Goal: Transaction & Acquisition: Purchase product/service

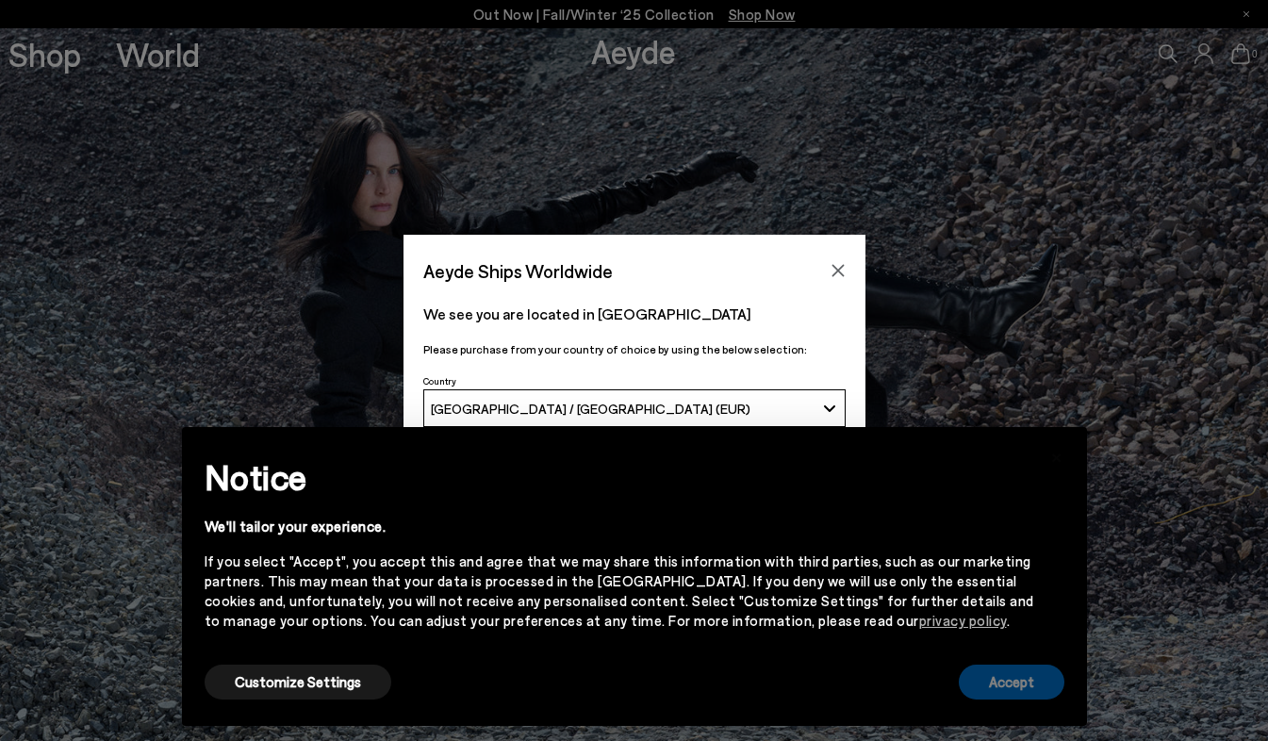
click at [986, 696] on button "Accept" at bounding box center [1012, 682] width 106 height 35
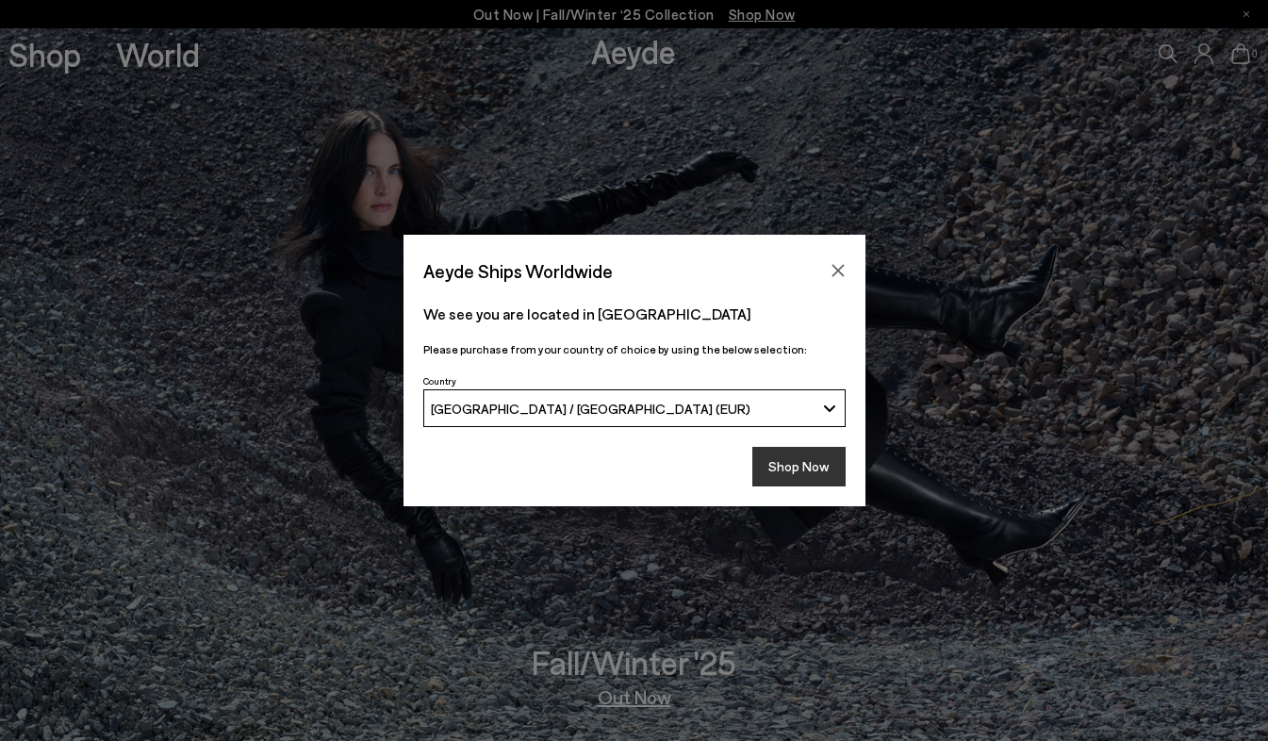
click at [801, 467] on button "Shop Now" at bounding box center [798, 467] width 93 height 40
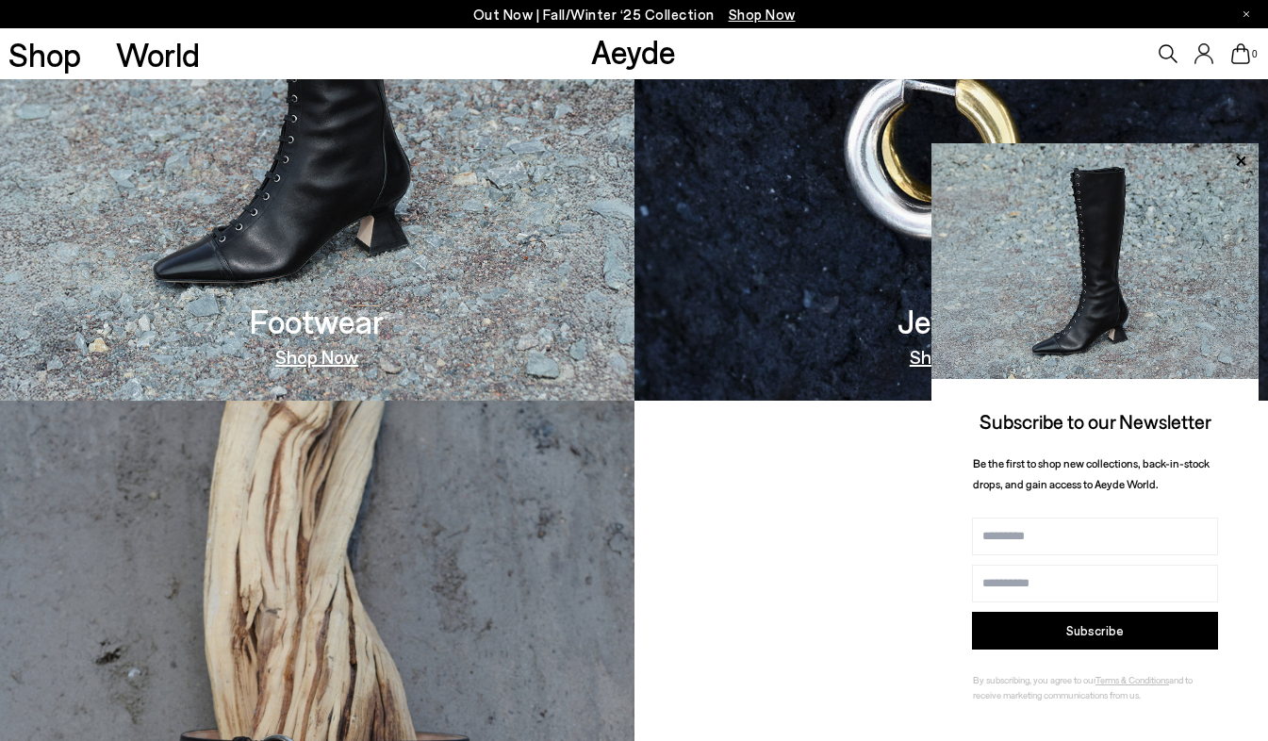
scroll to position [1423, 0]
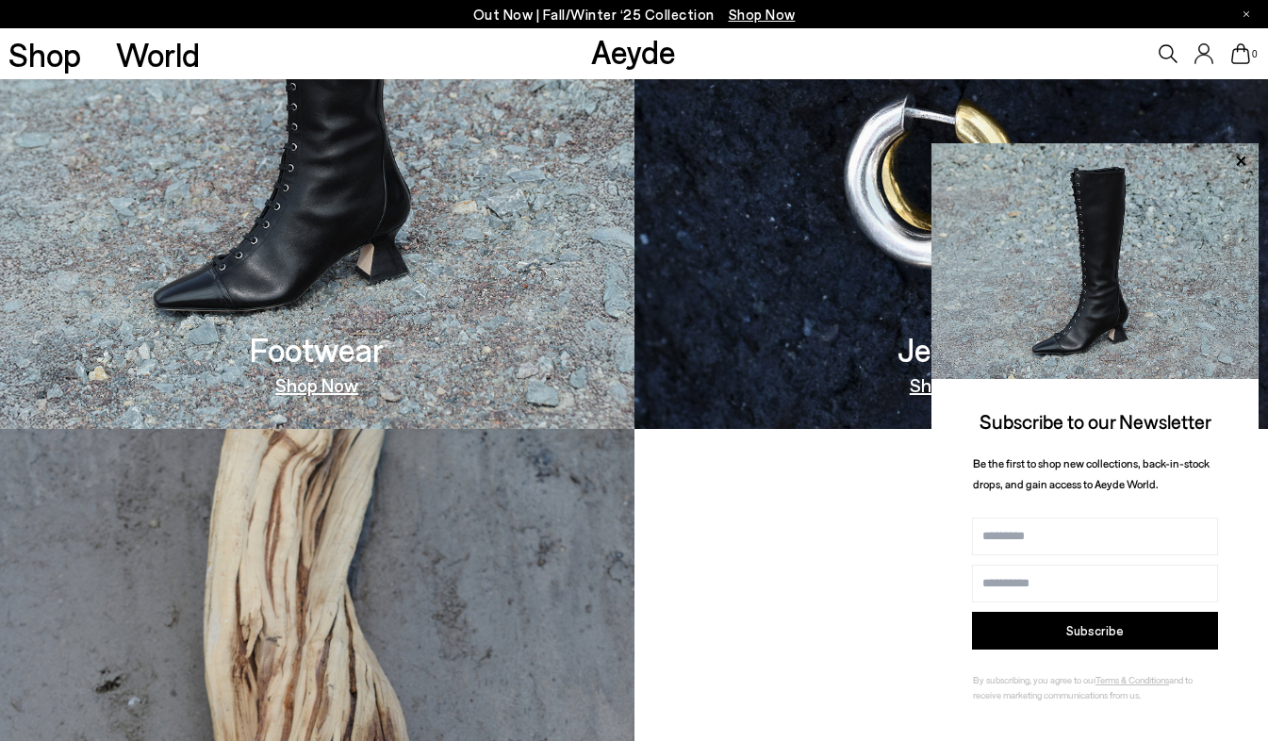
click at [291, 387] on link "Shop Now" at bounding box center [316, 384] width 83 height 19
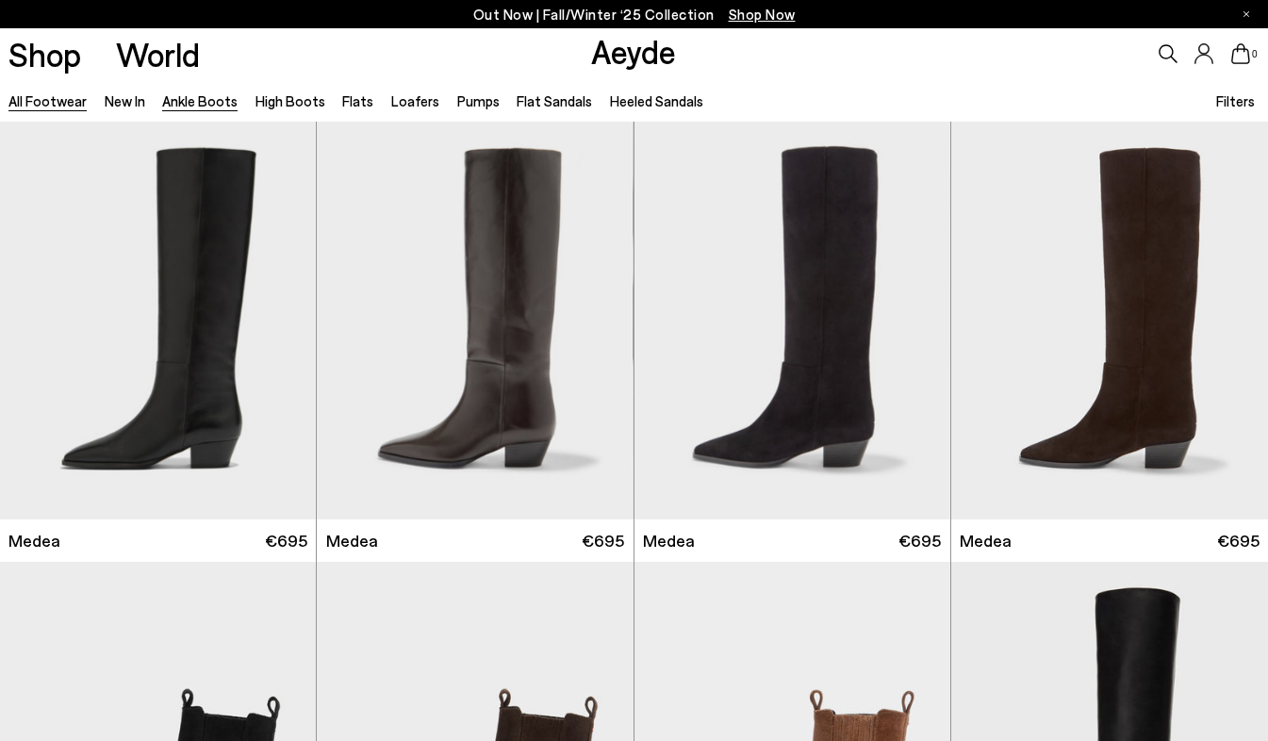
click at [194, 103] on link "Ankle Boots" at bounding box center [199, 100] width 75 height 17
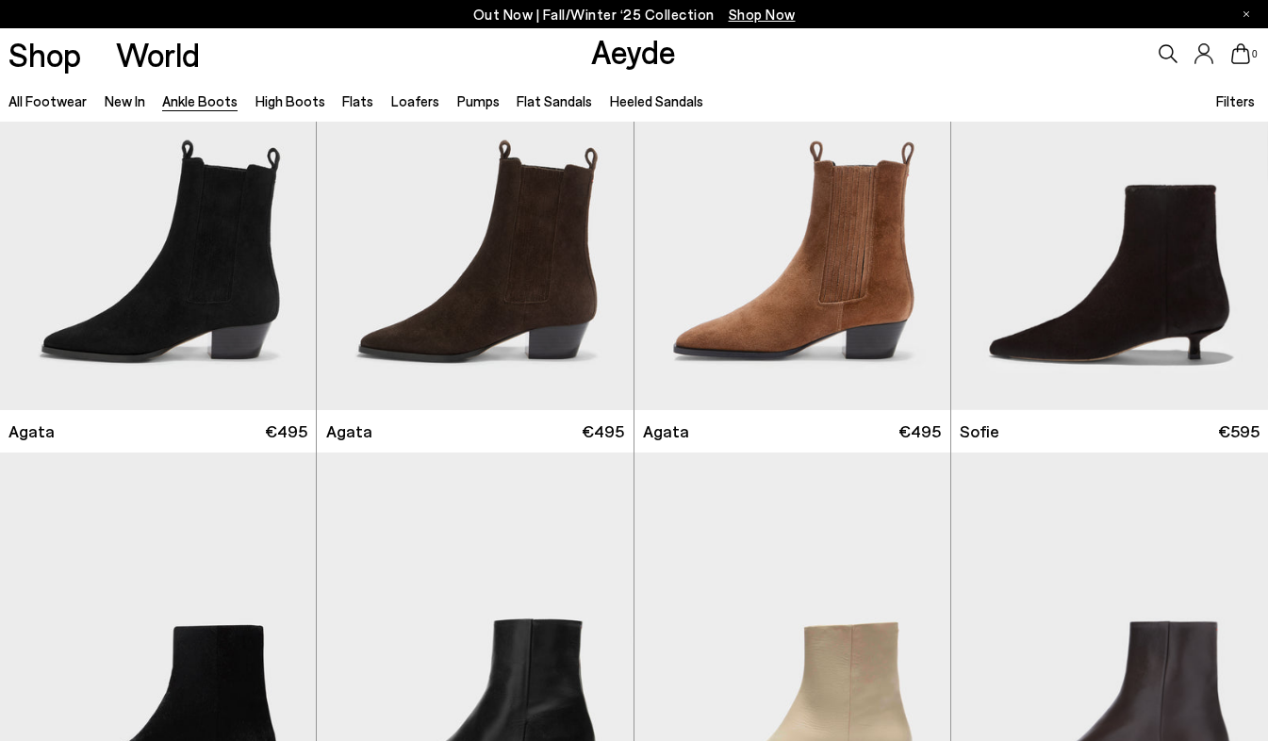
scroll to position [1028, 0]
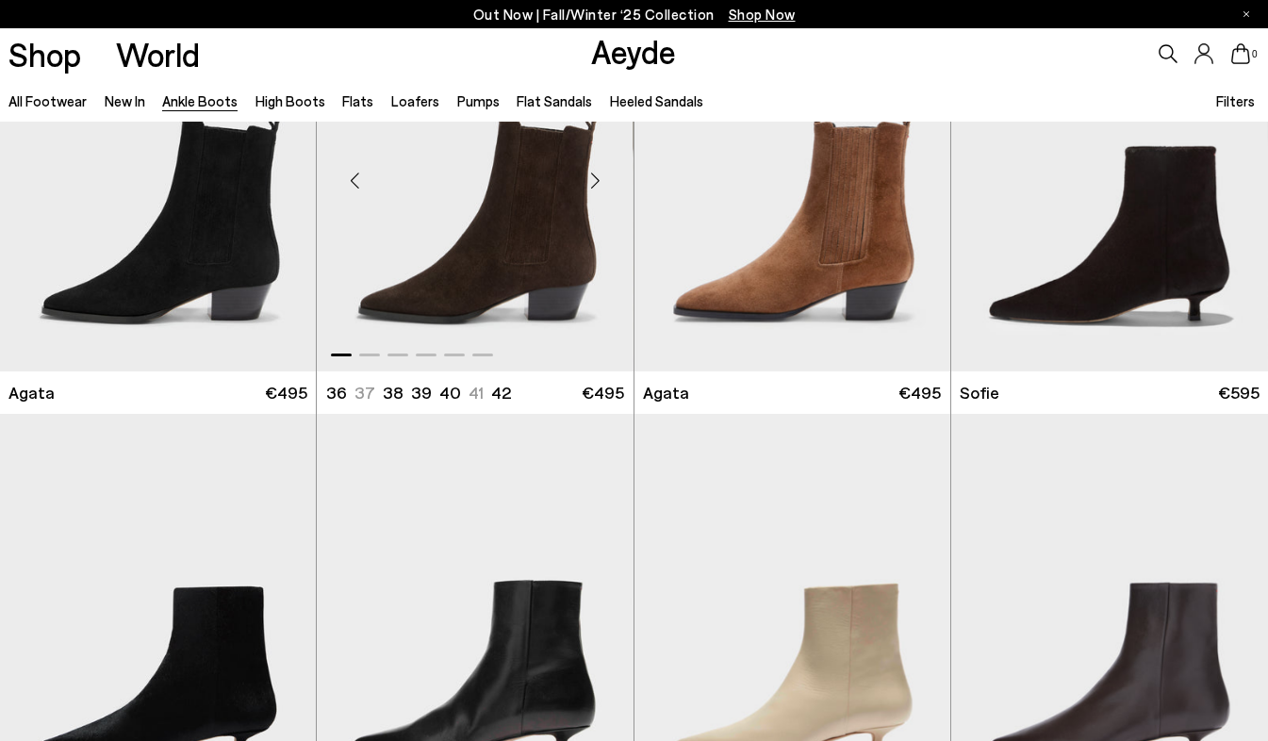
click at [586, 293] on img "1 / 6" at bounding box center [475, 174] width 316 height 398
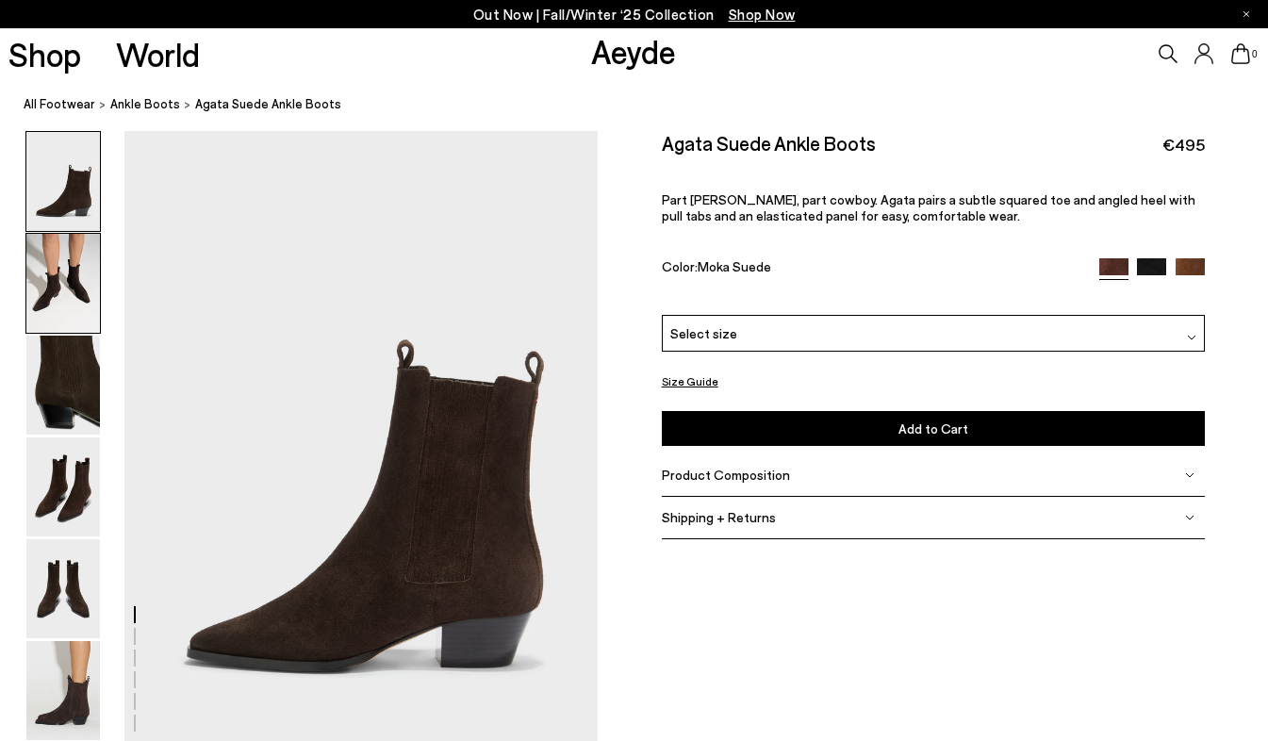
click at [55, 255] on img at bounding box center [63, 283] width 74 height 99
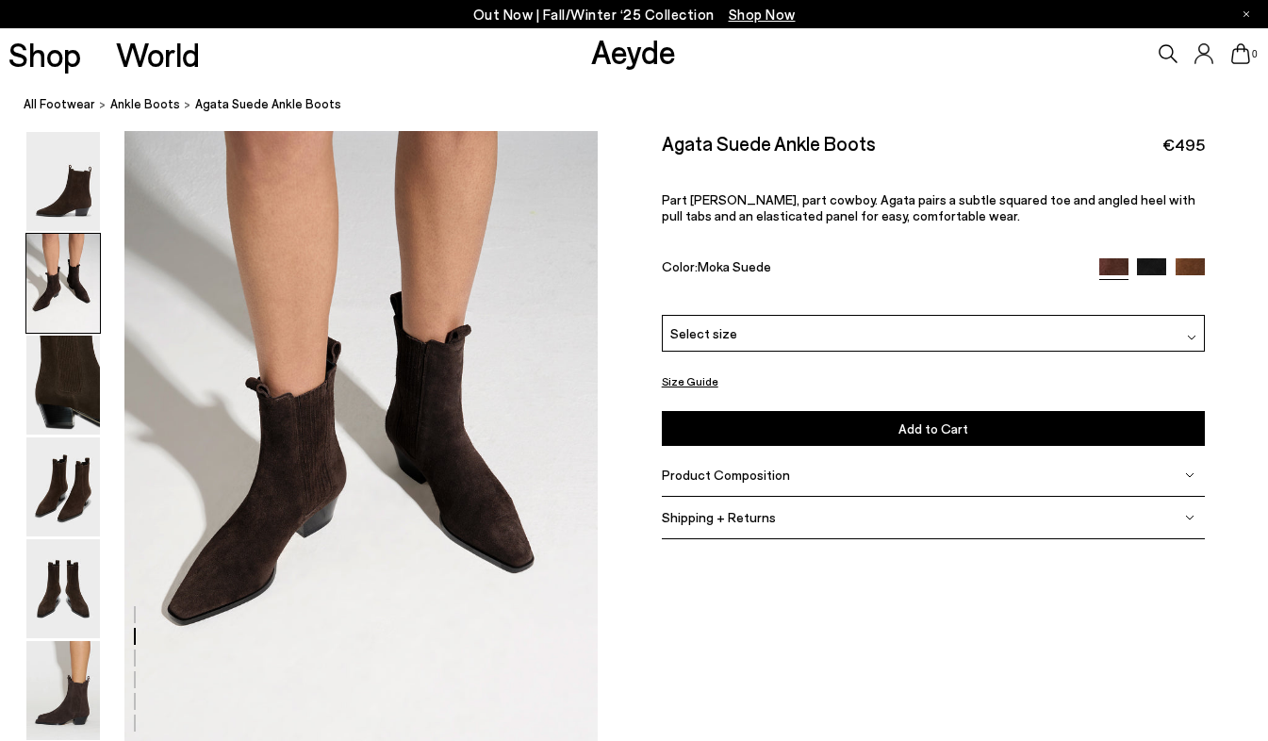
scroll to position [636, 0]
click at [69, 713] on img at bounding box center [63, 690] width 74 height 99
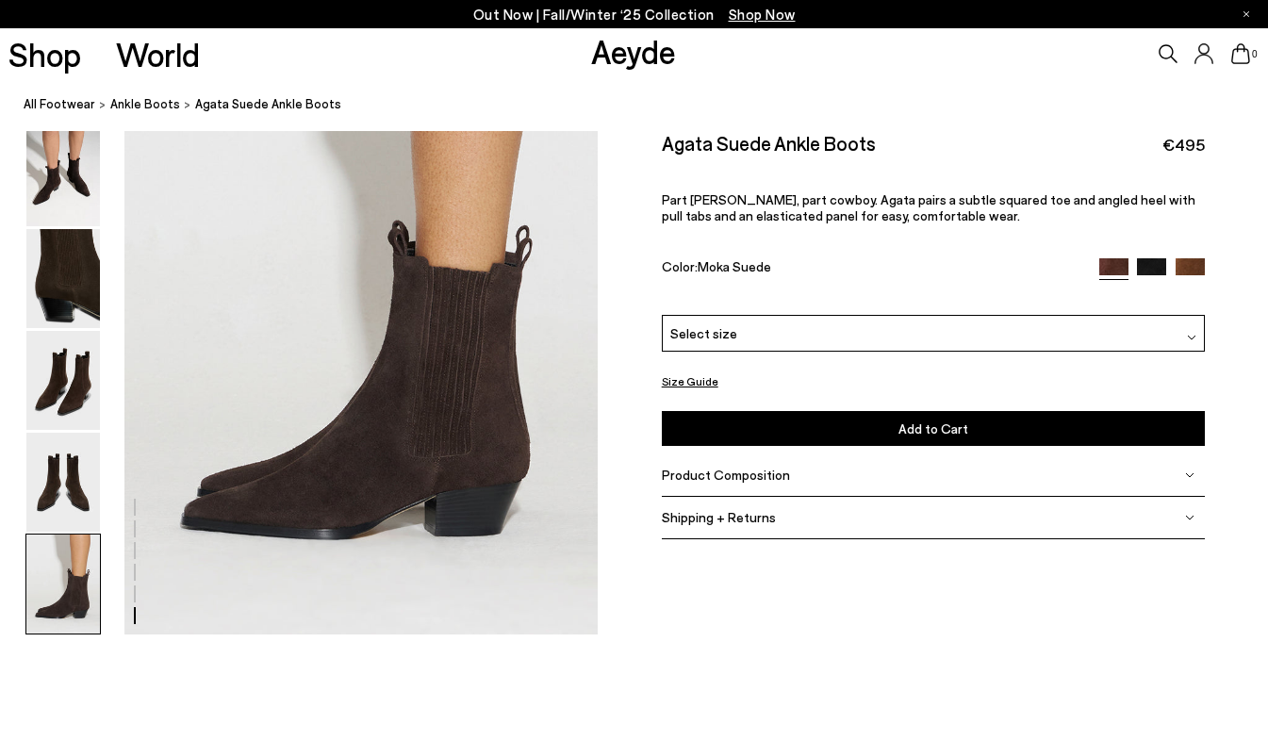
scroll to position [3303, 0]
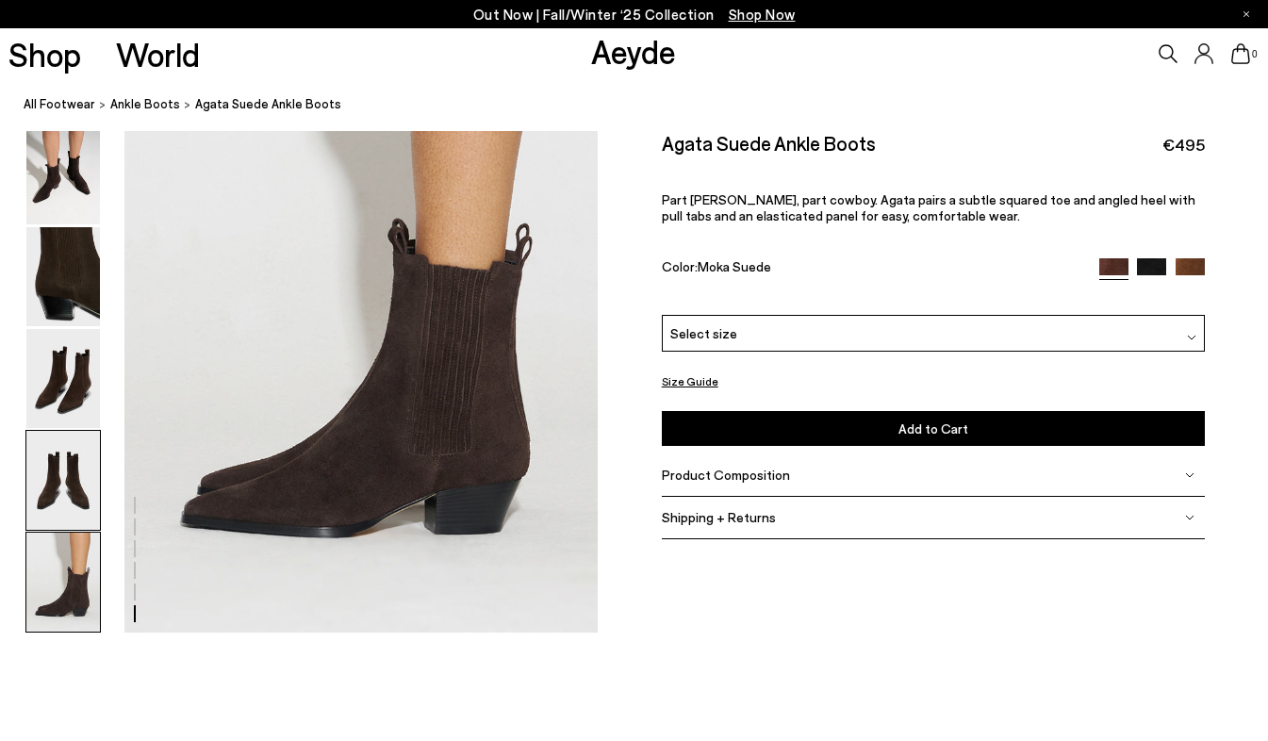
click at [76, 487] on img at bounding box center [63, 480] width 74 height 99
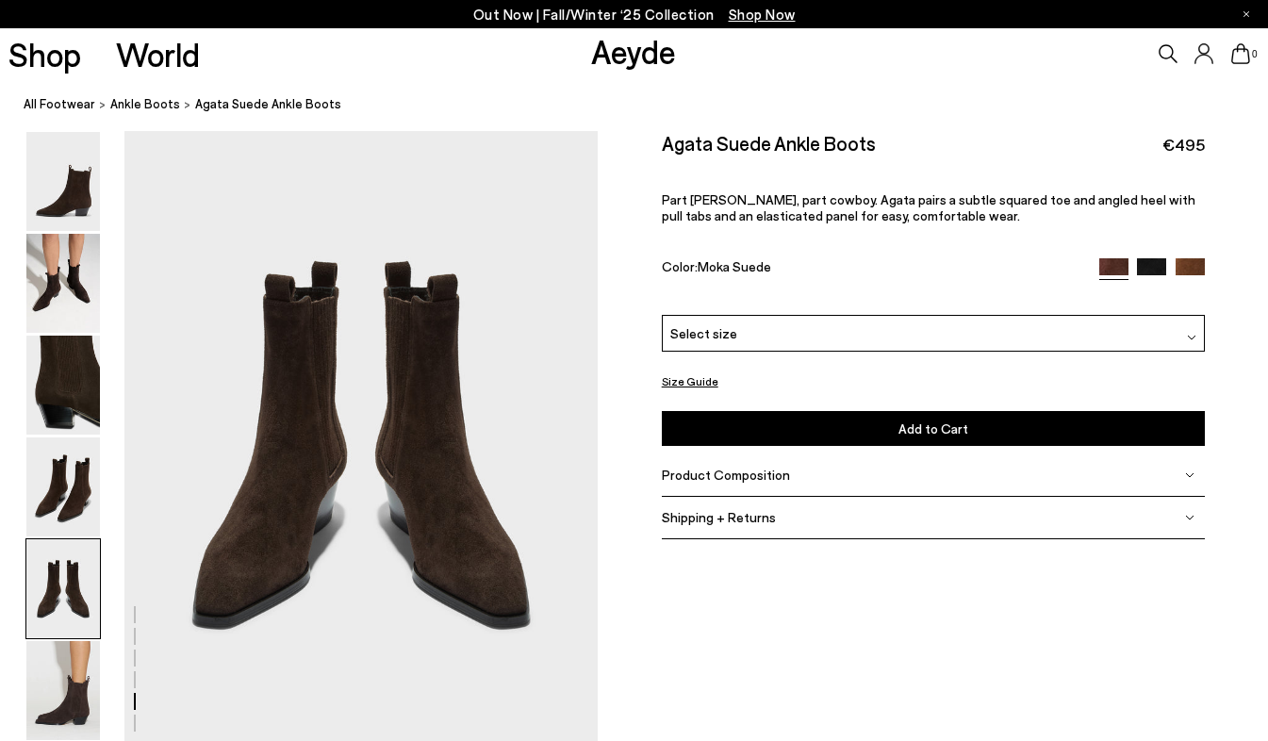
scroll to position [2540, 0]
click at [76, 462] on img at bounding box center [63, 486] width 74 height 99
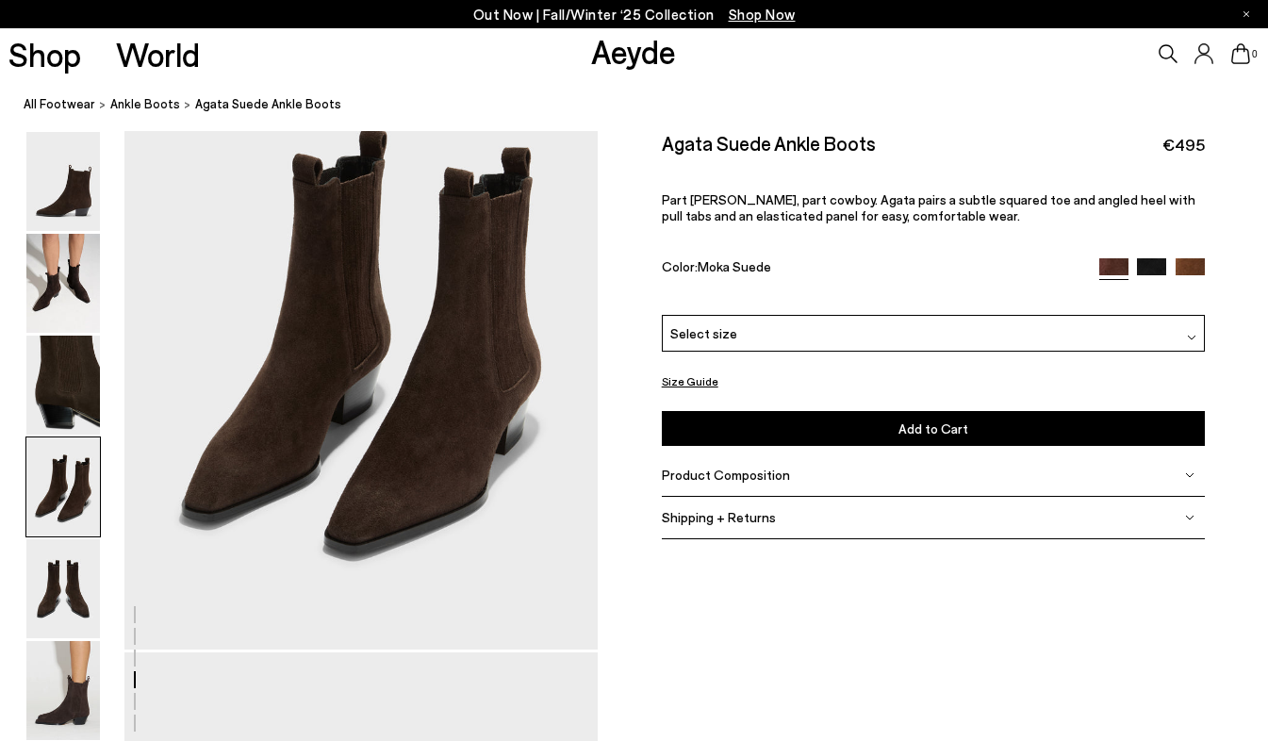
scroll to position [1905, 0]
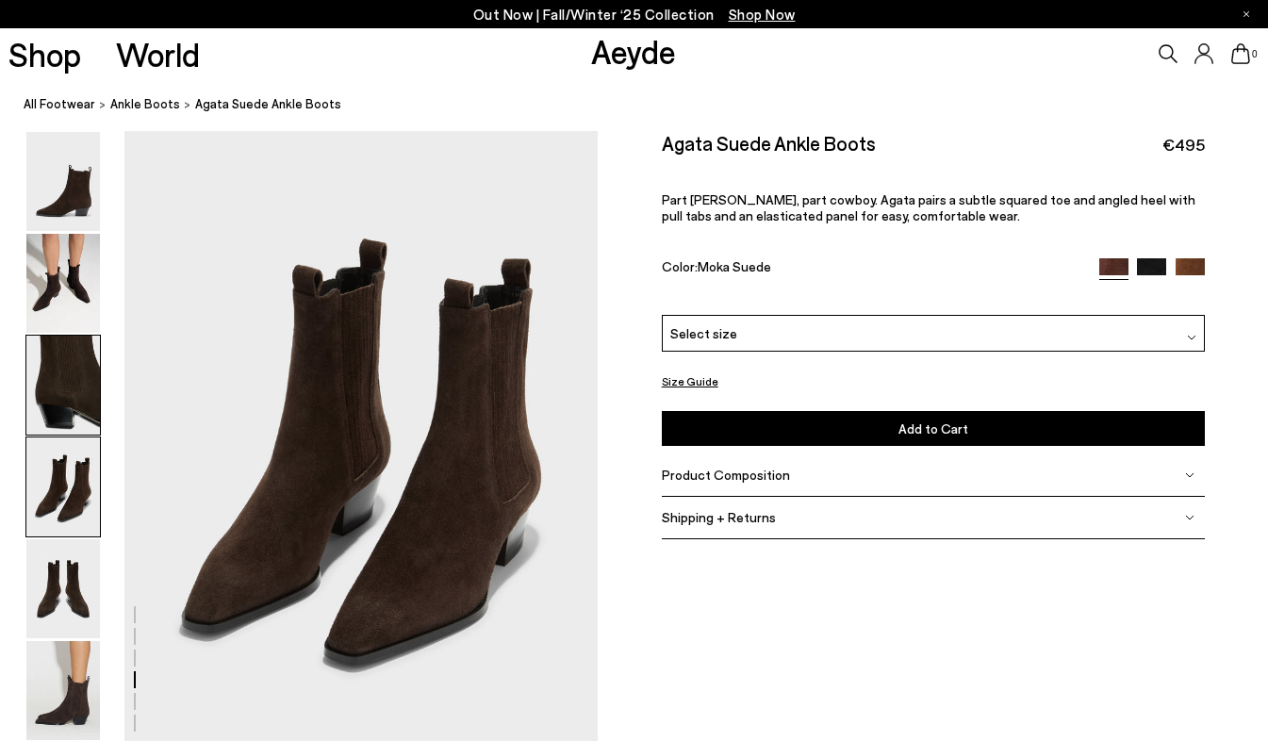
click at [82, 418] on img at bounding box center [63, 385] width 74 height 99
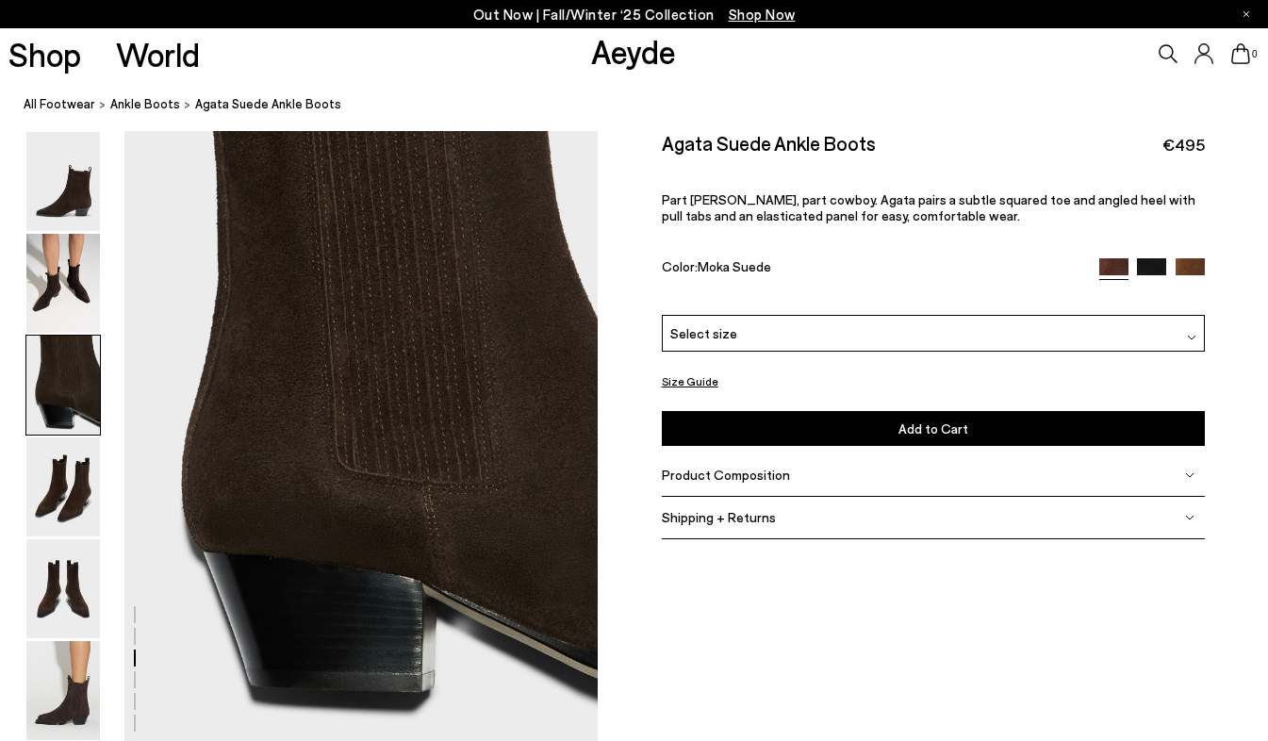
scroll to position [1271, 0]
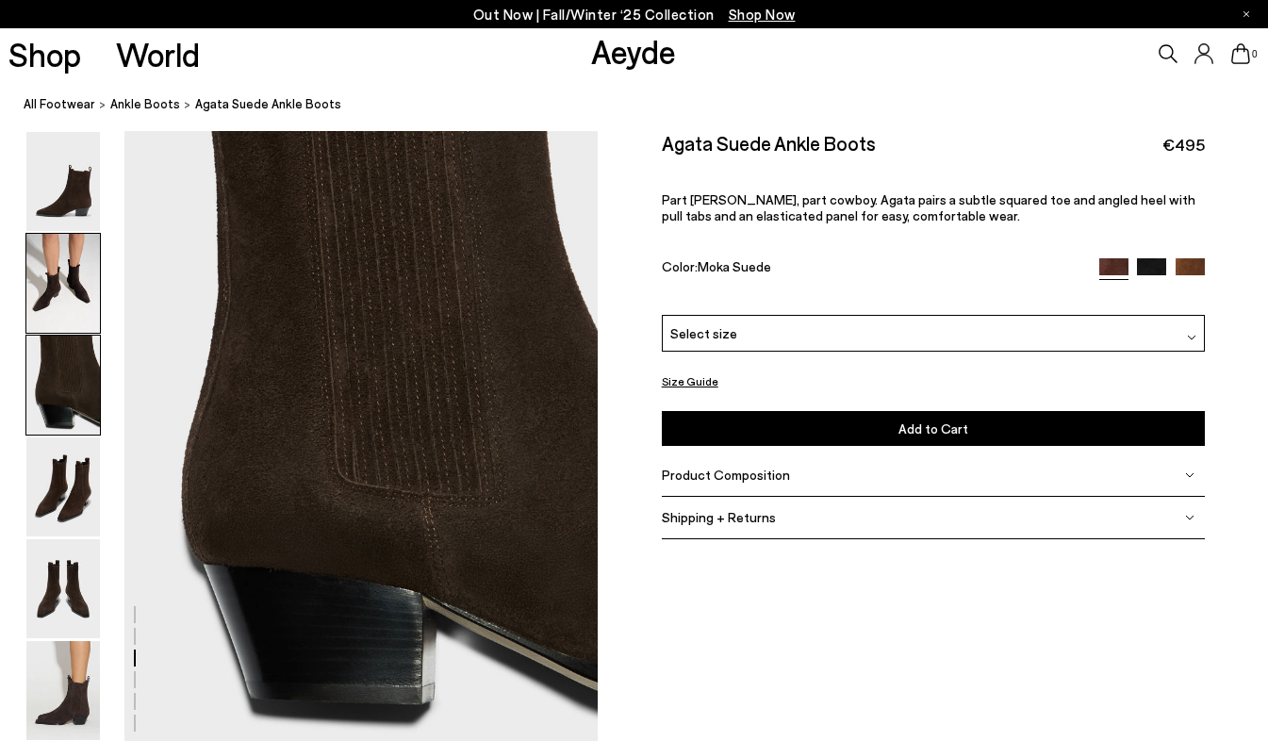
click at [82, 311] on img at bounding box center [63, 283] width 74 height 99
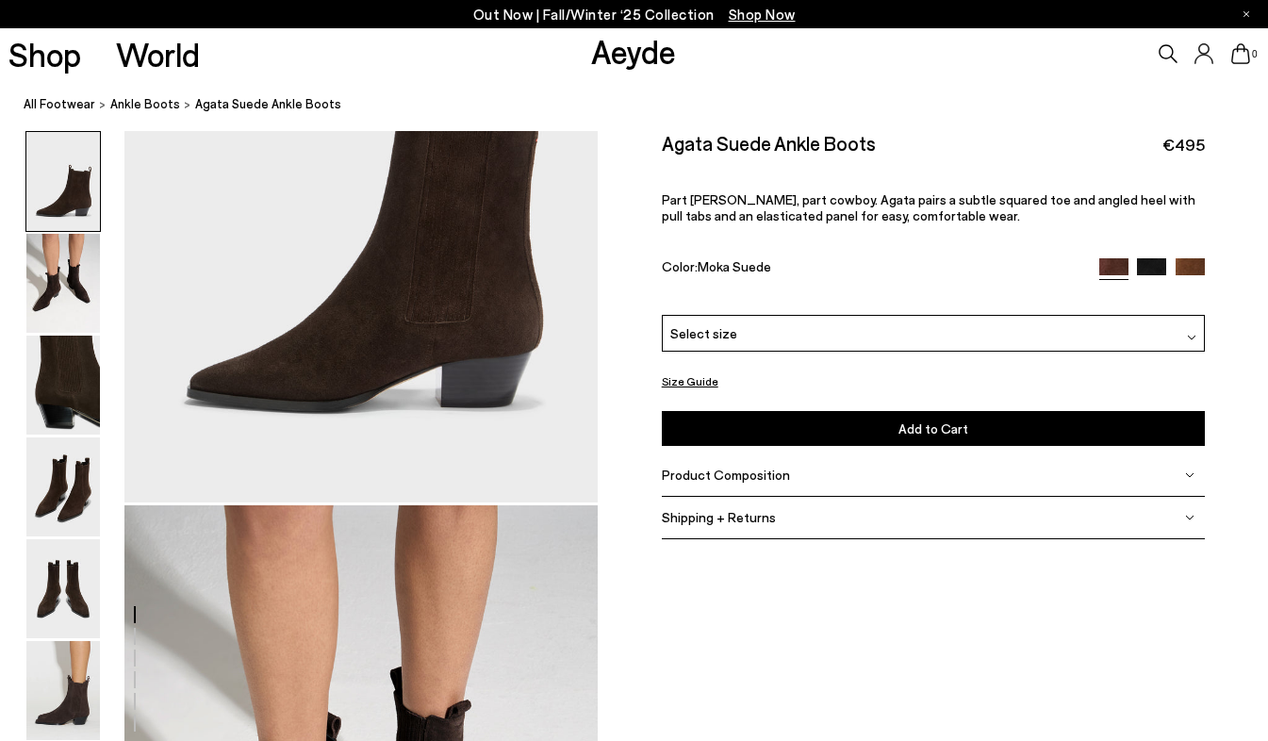
scroll to position [0, 0]
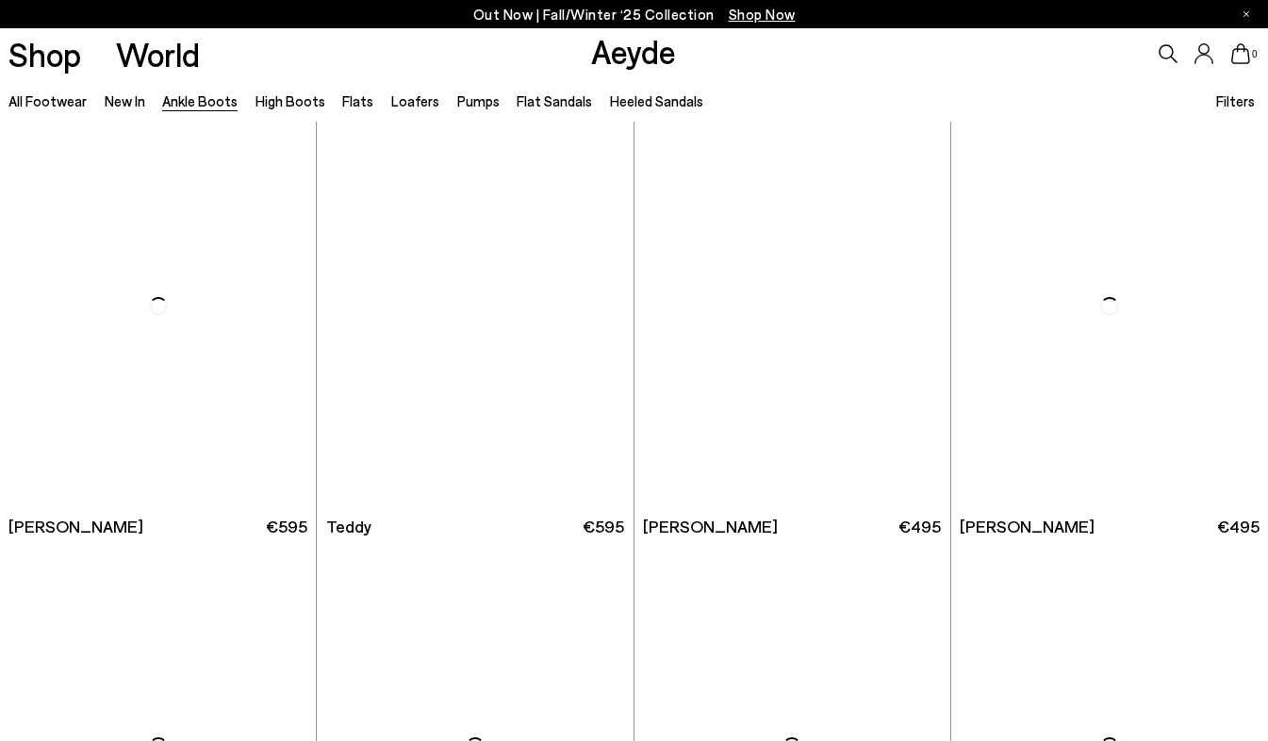
scroll to position [5736, 0]
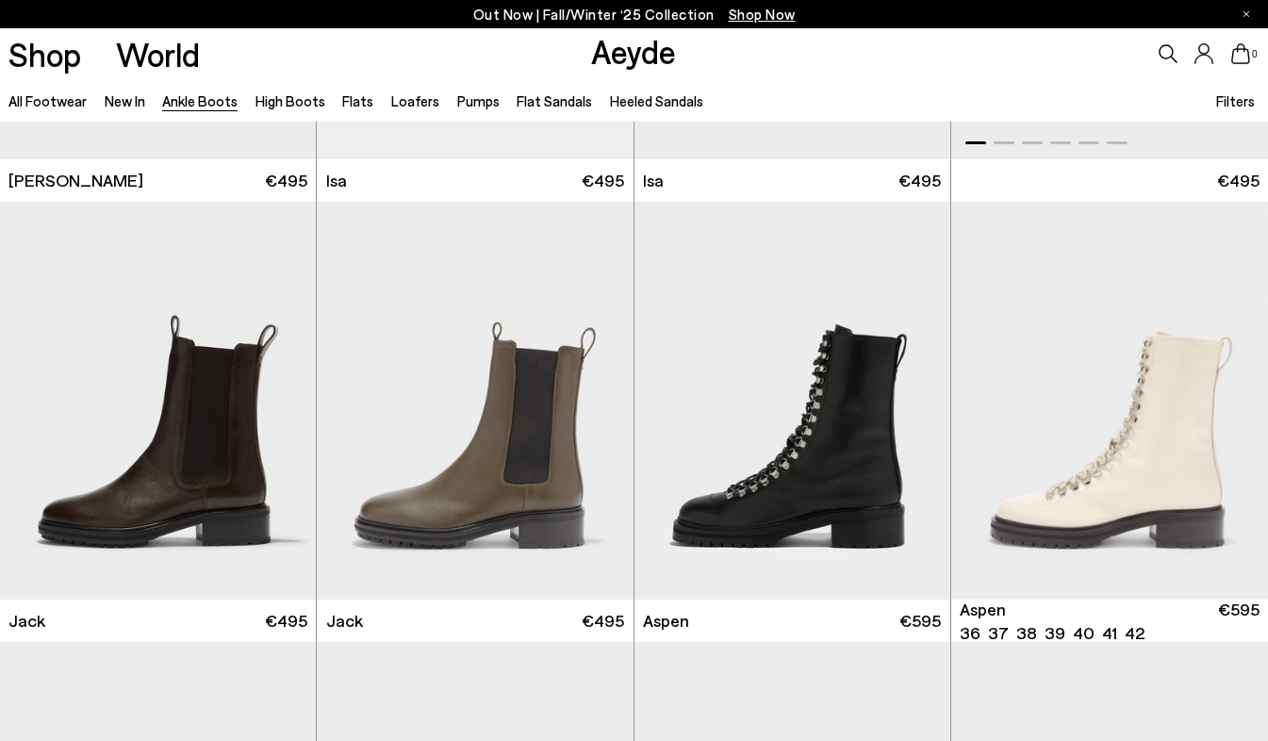
scroll to position [6527, 0]
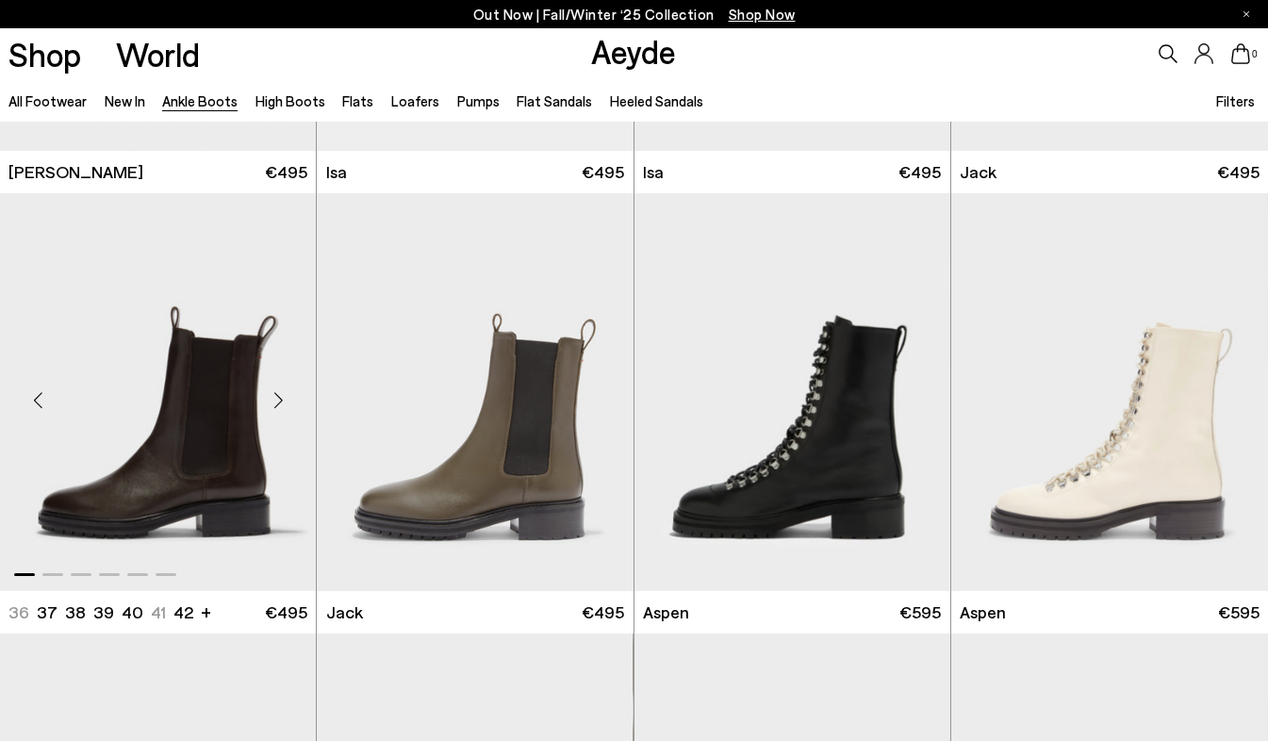
click at [208, 503] on img "1 / 6" at bounding box center [158, 392] width 316 height 398
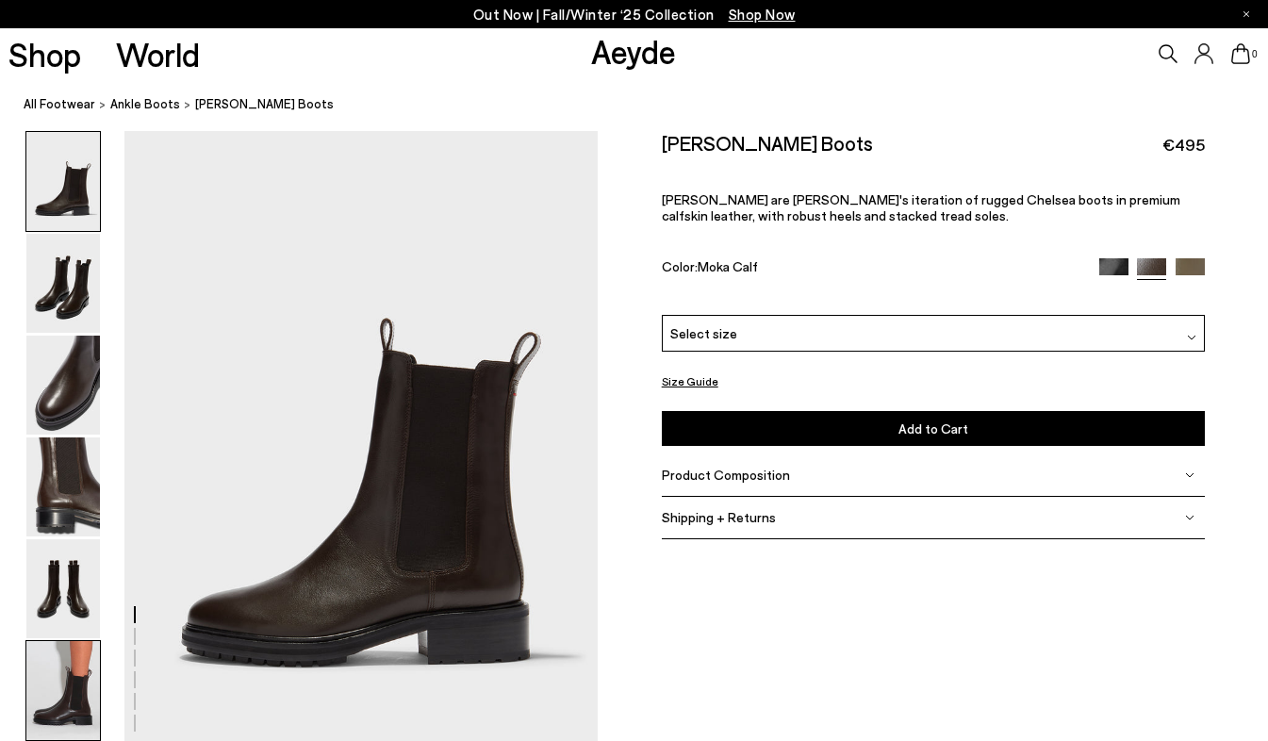
click at [63, 677] on img at bounding box center [63, 690] width 74 height 99
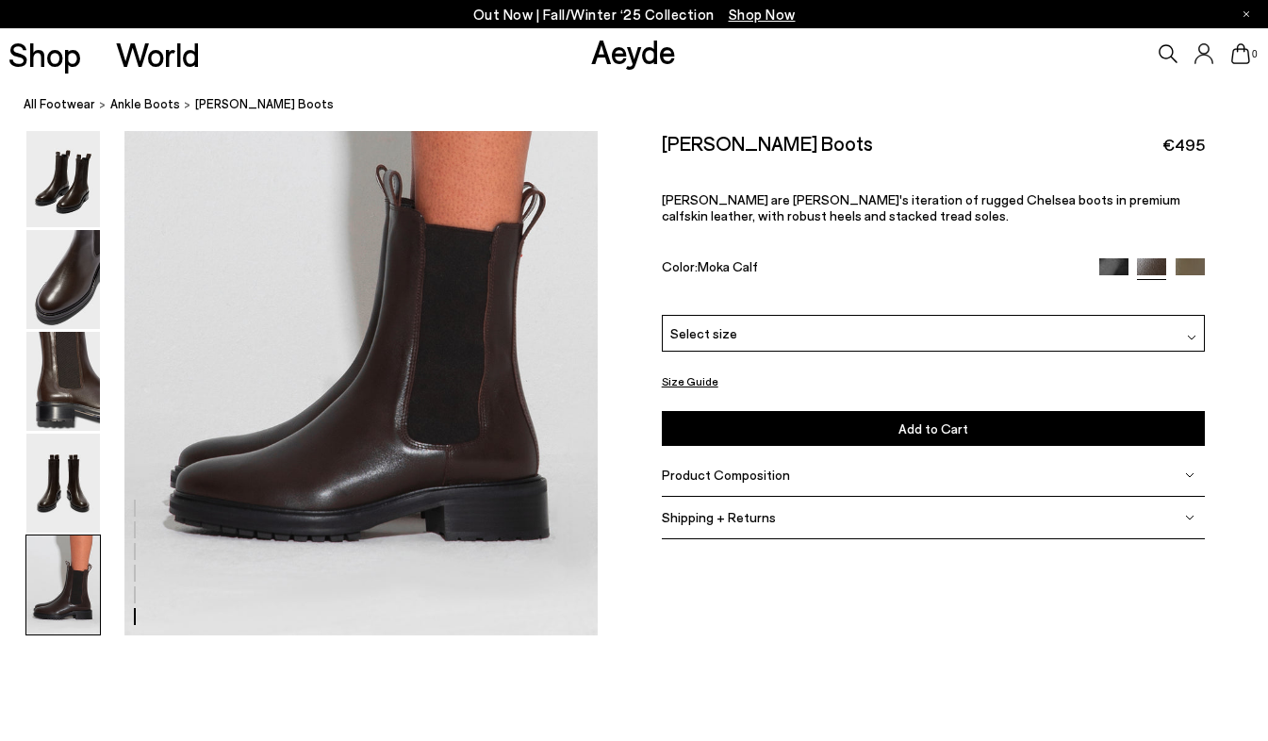
scroll to position [3303, 0]
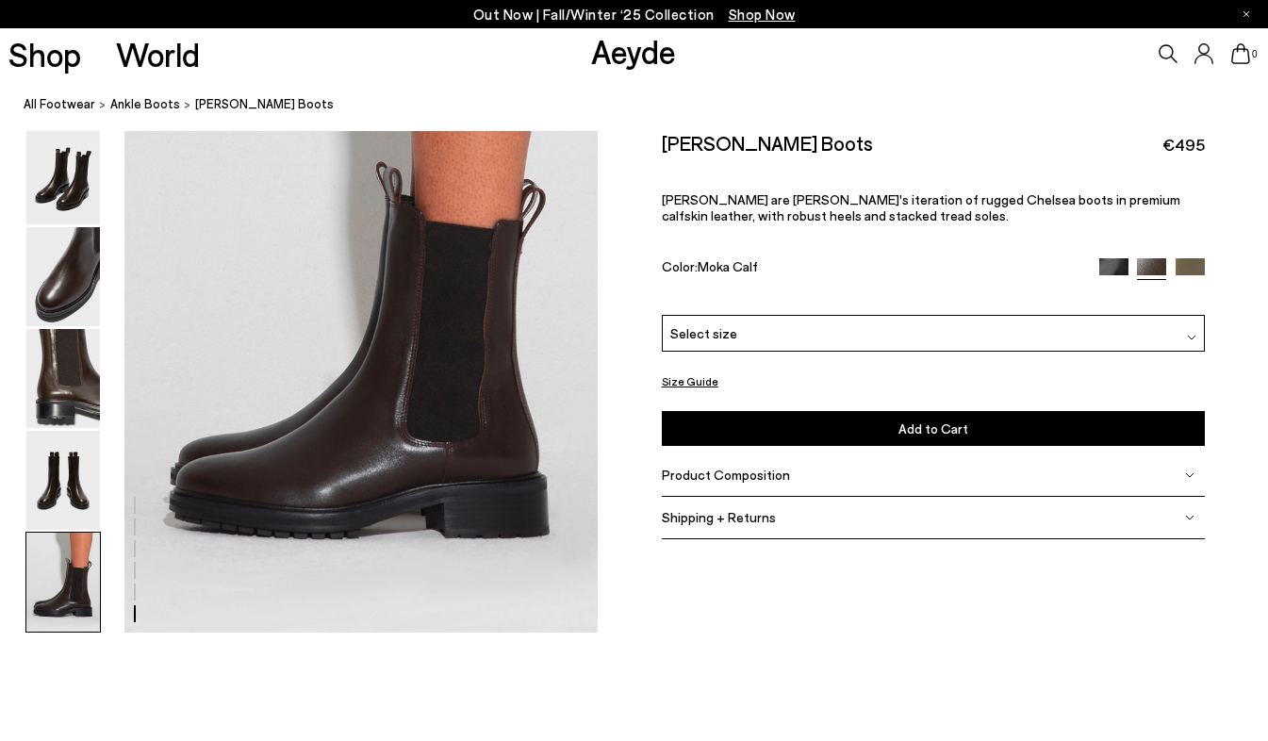
click at [1096, 338] on div "Select size" at bounding box center [933, 333] width 543 height 37
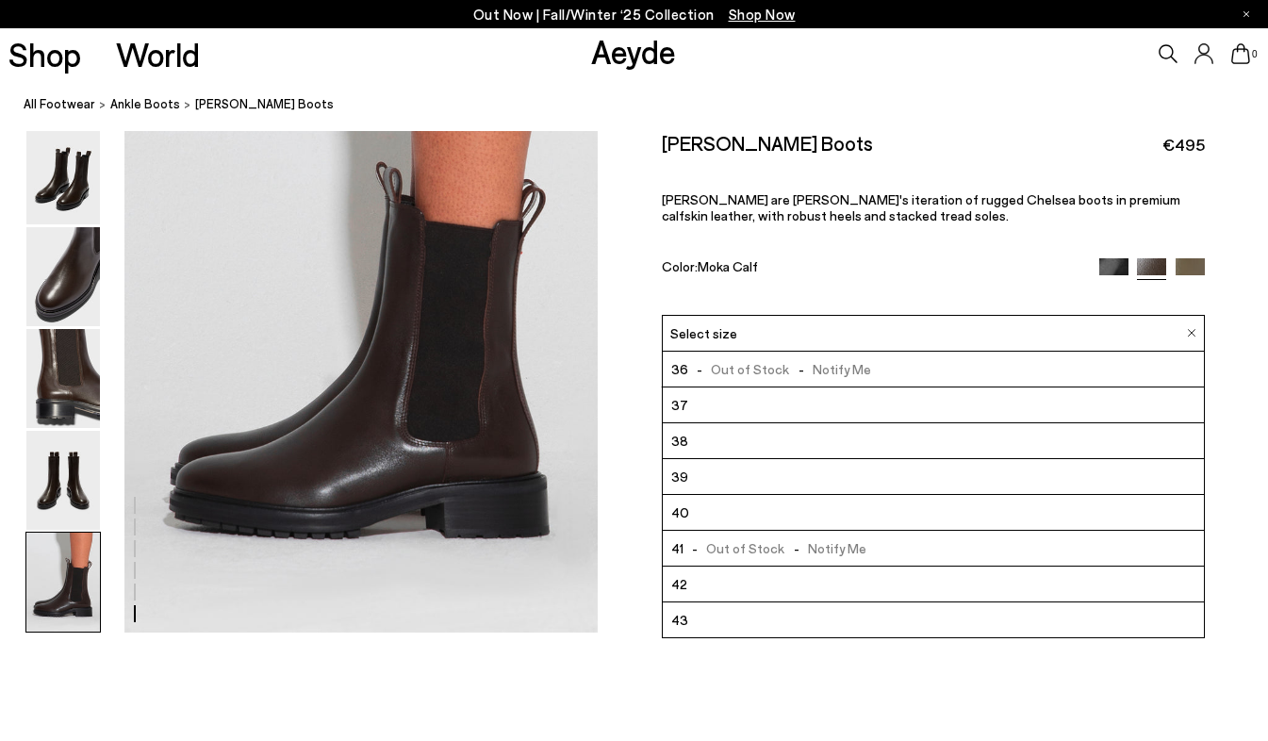
click at [1023, 486] on li "39" at bounding box center [933, 477] width 541 height 36
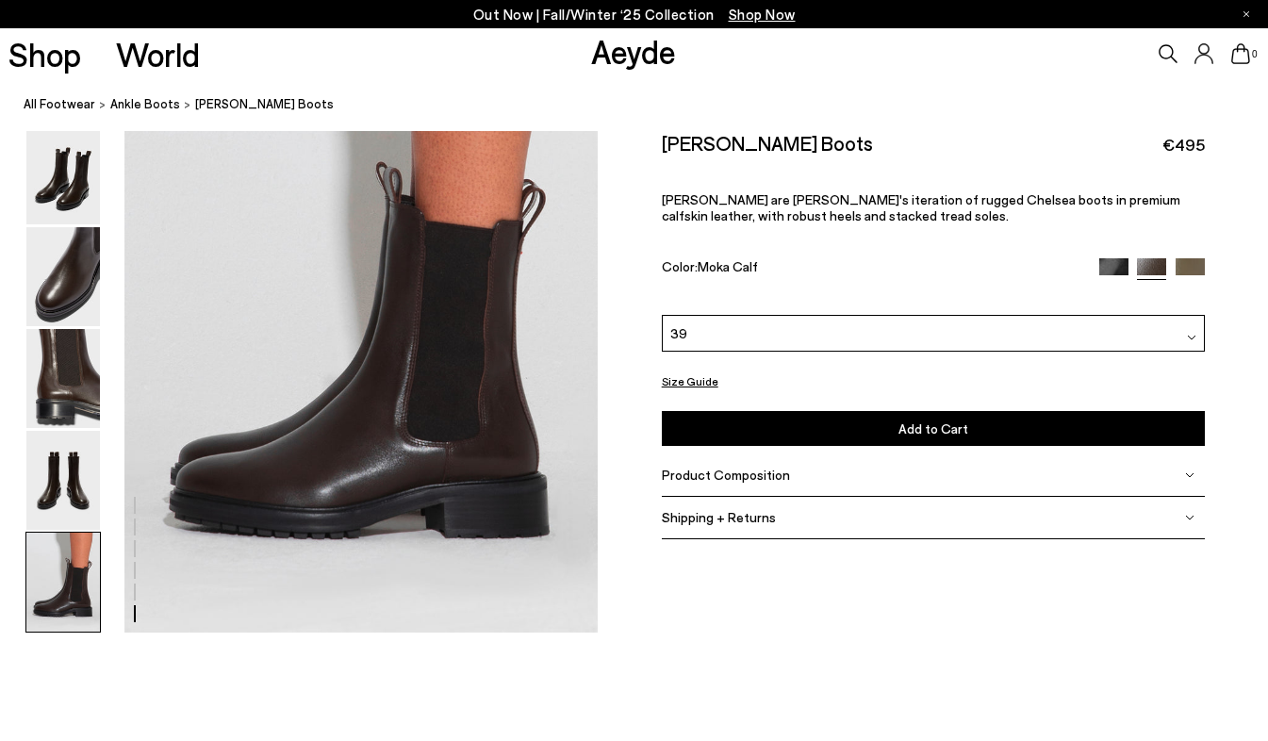
click at [691, 379] on button "Size Guide" at bounding box center [690, 382] width 57 height 24
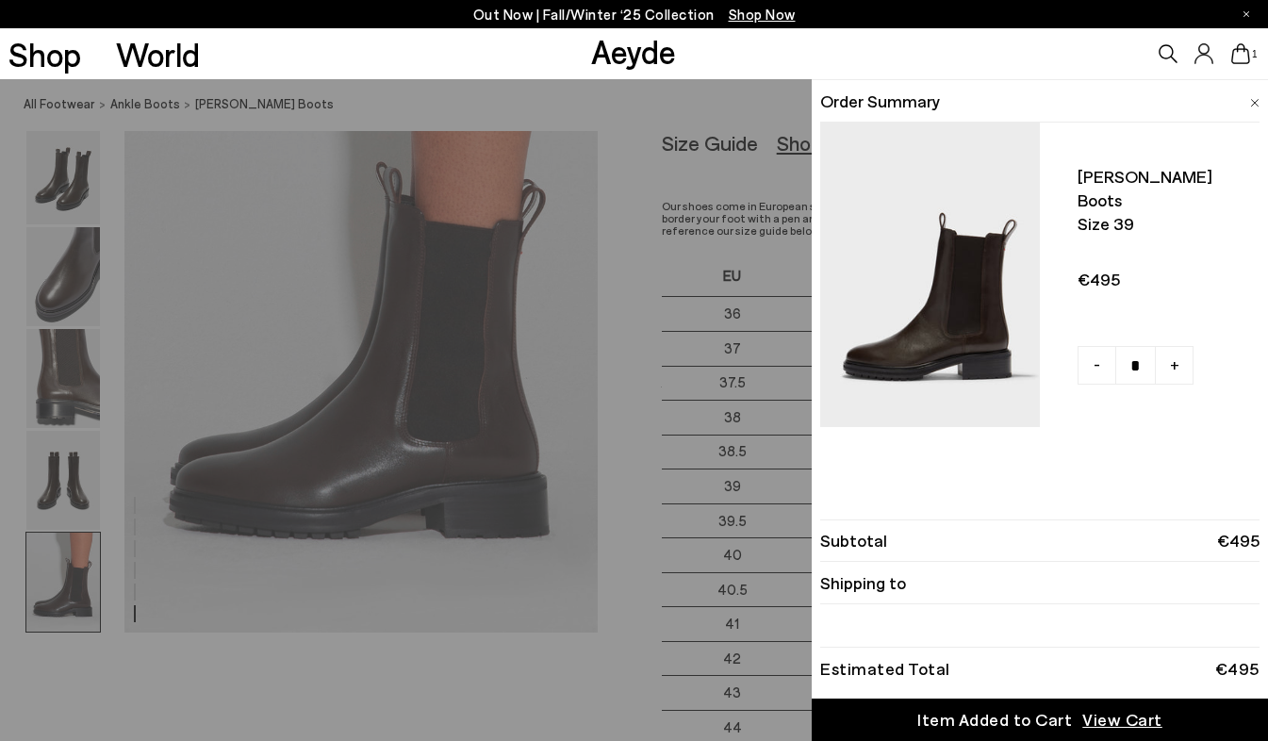
click at [635, 399] on div "Quick Add Color Size View Details Order Summary Jack chelsea boots Size 39" at bounding box center [634, 410] width 1268 height 662
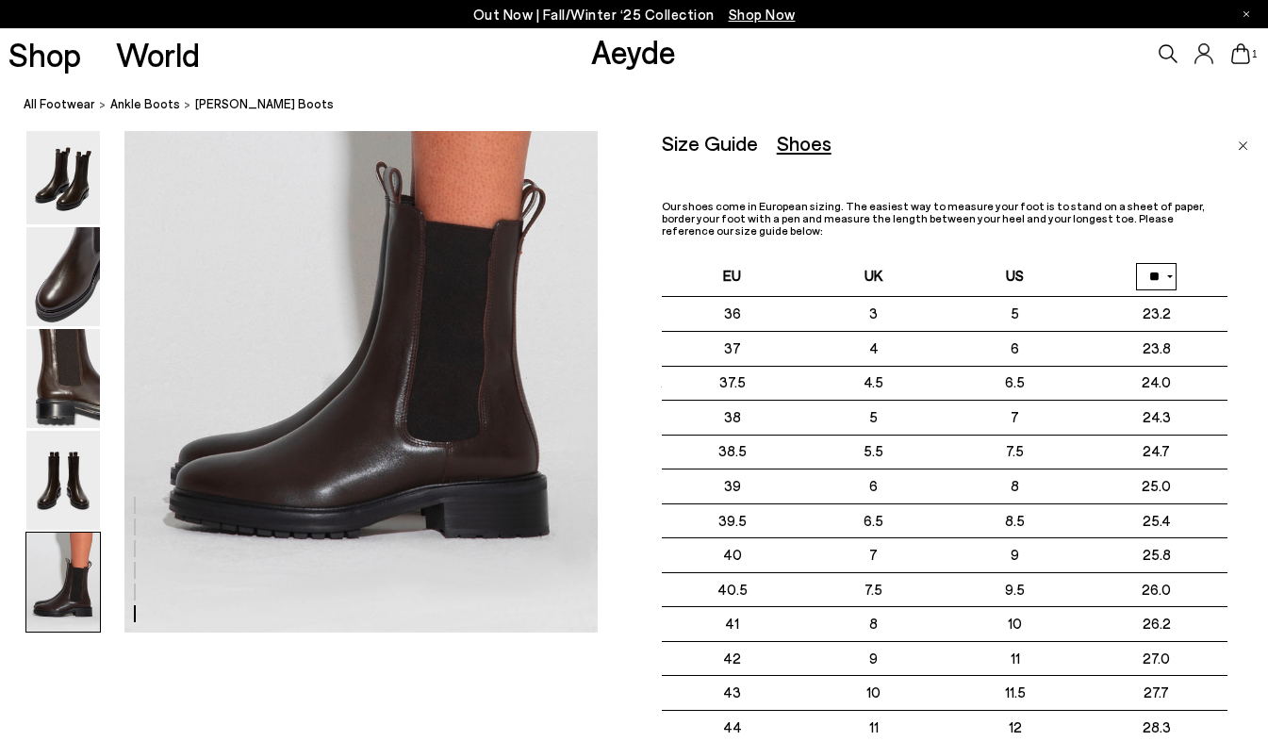
click at [1243, 146] on img "Close" at bounding box center [1243, 145] width 10 height 9
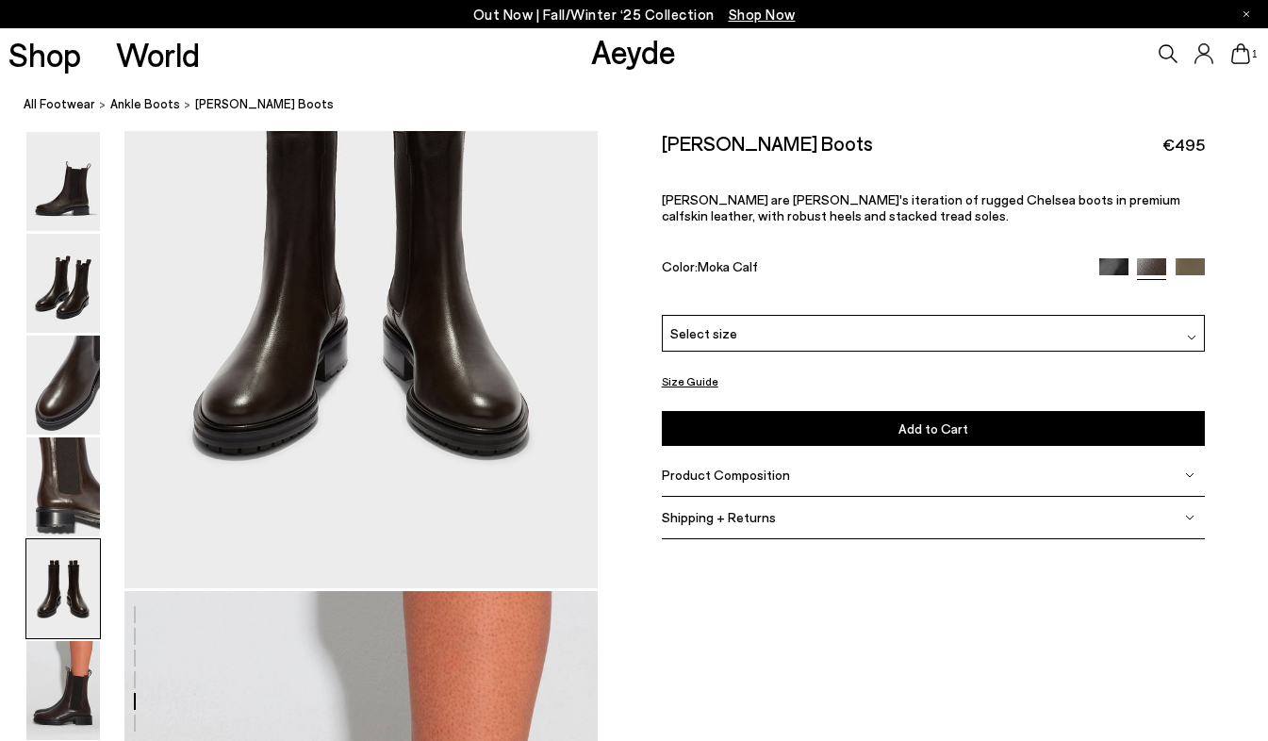
scroll to position [2711, 0]
click at [1108, 266] on img at bounding box center [1113, 272] width 29 height 29
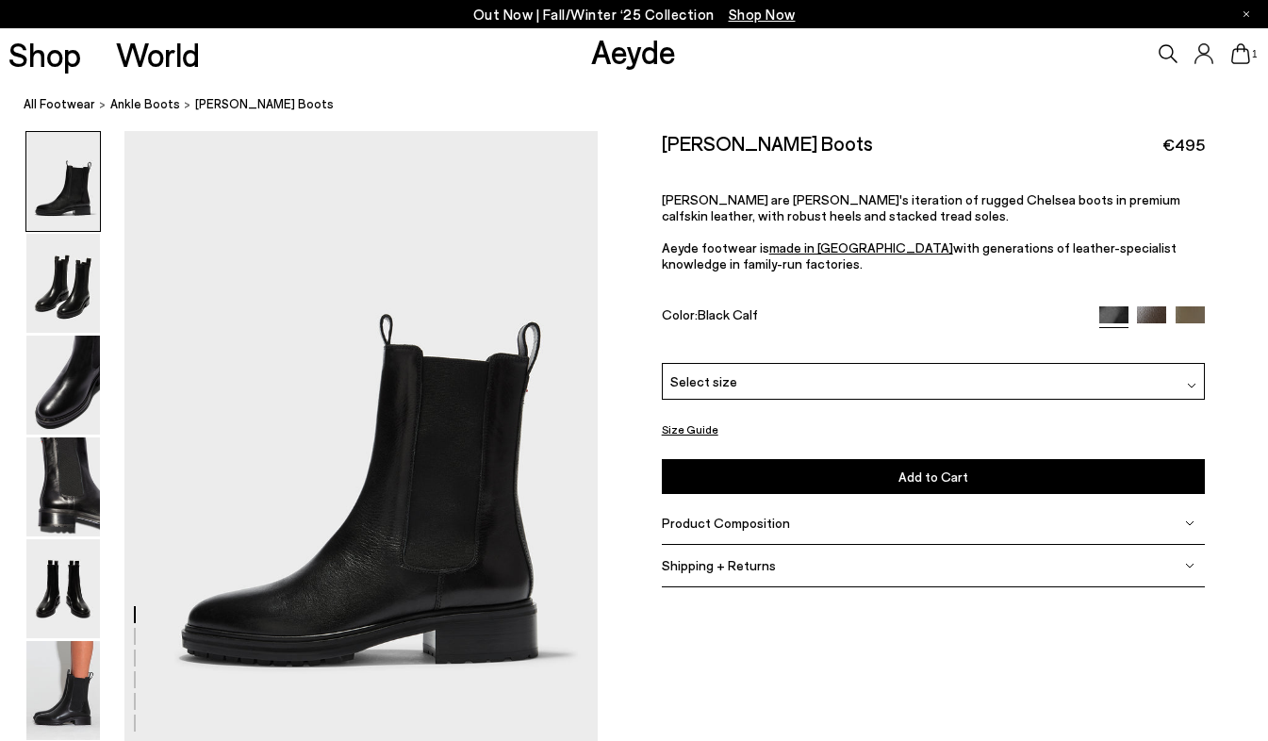
click at [733, 387] on div "Select size" at bounding box center [933, 381] width 543 height 37
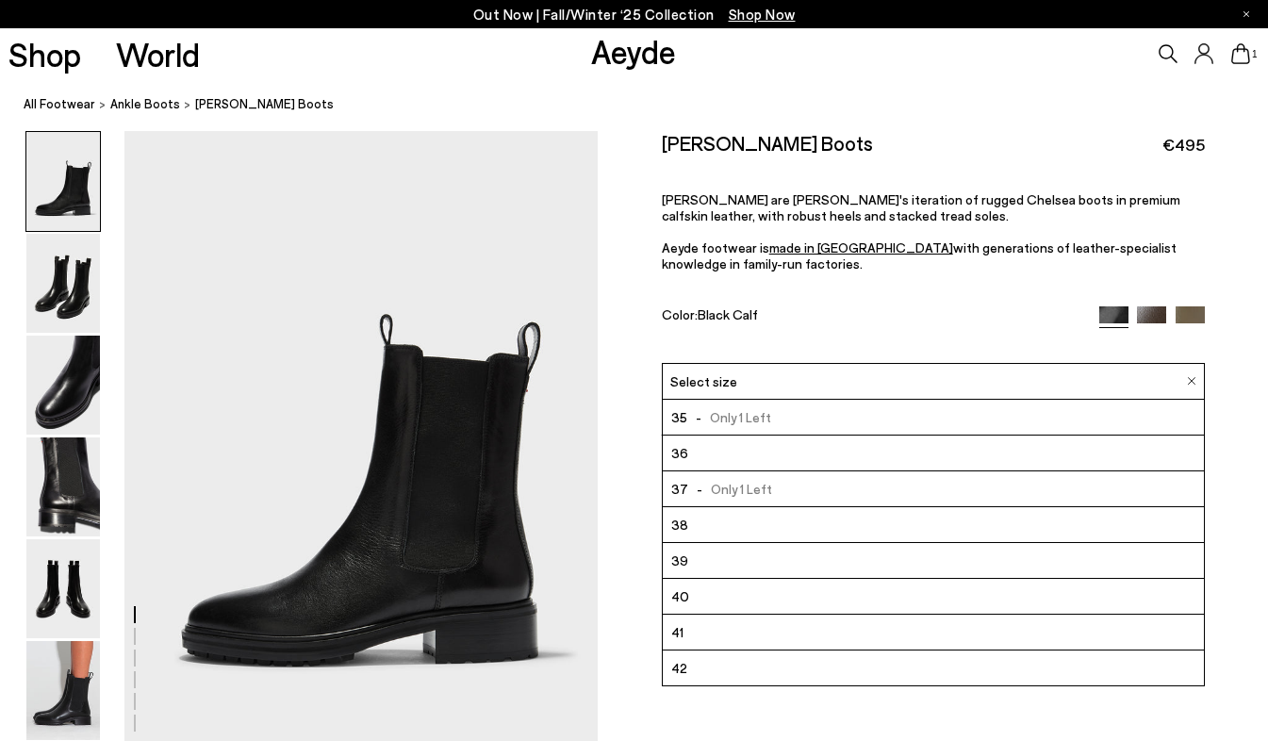
click at [684, 601] on span "40" at bounding box center [680, 597] width 18 height 24
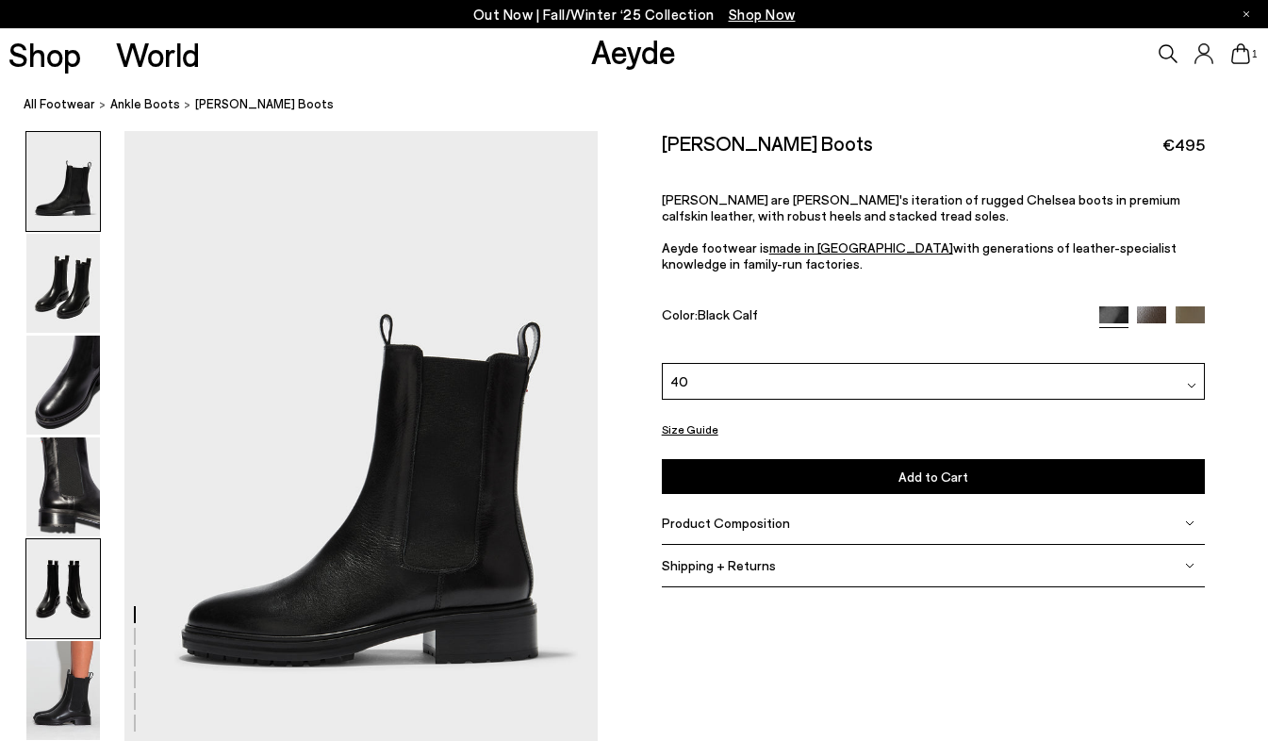
click at [64, 585] on img at bounding box center [63, 588] width 74 height 99
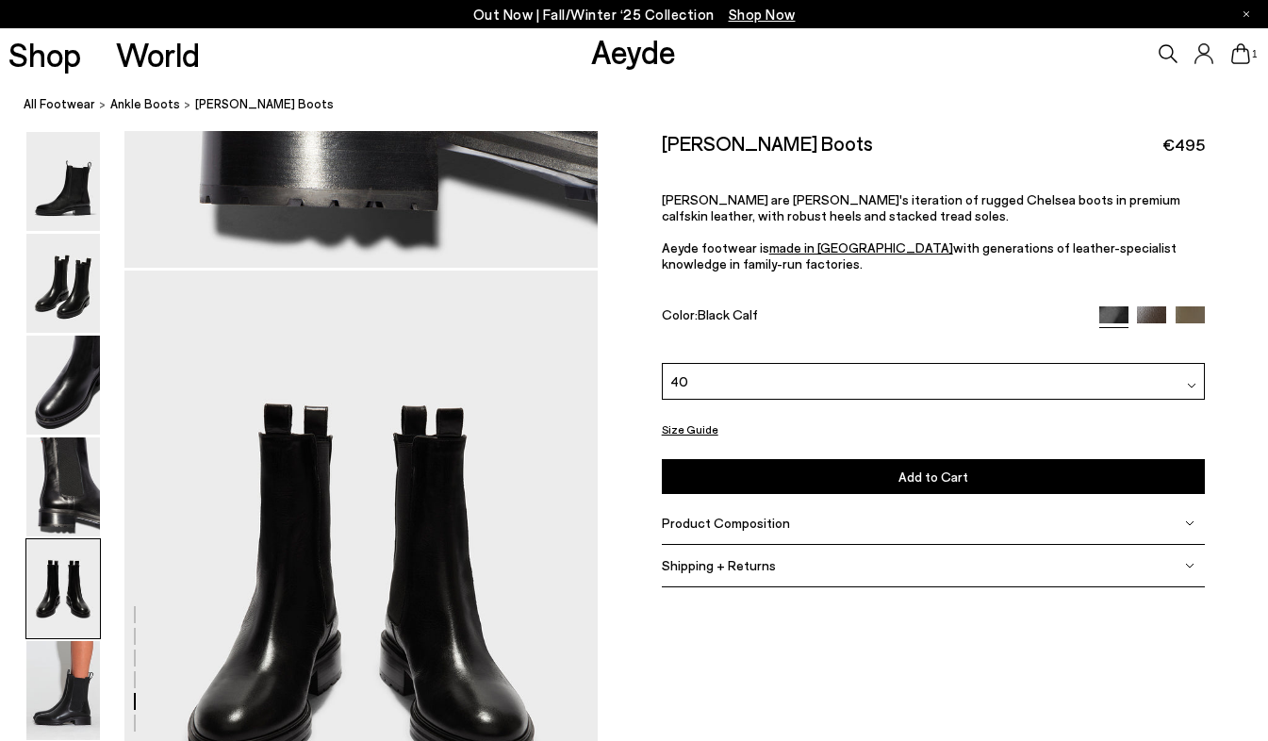
scroll to position [2540, 0]
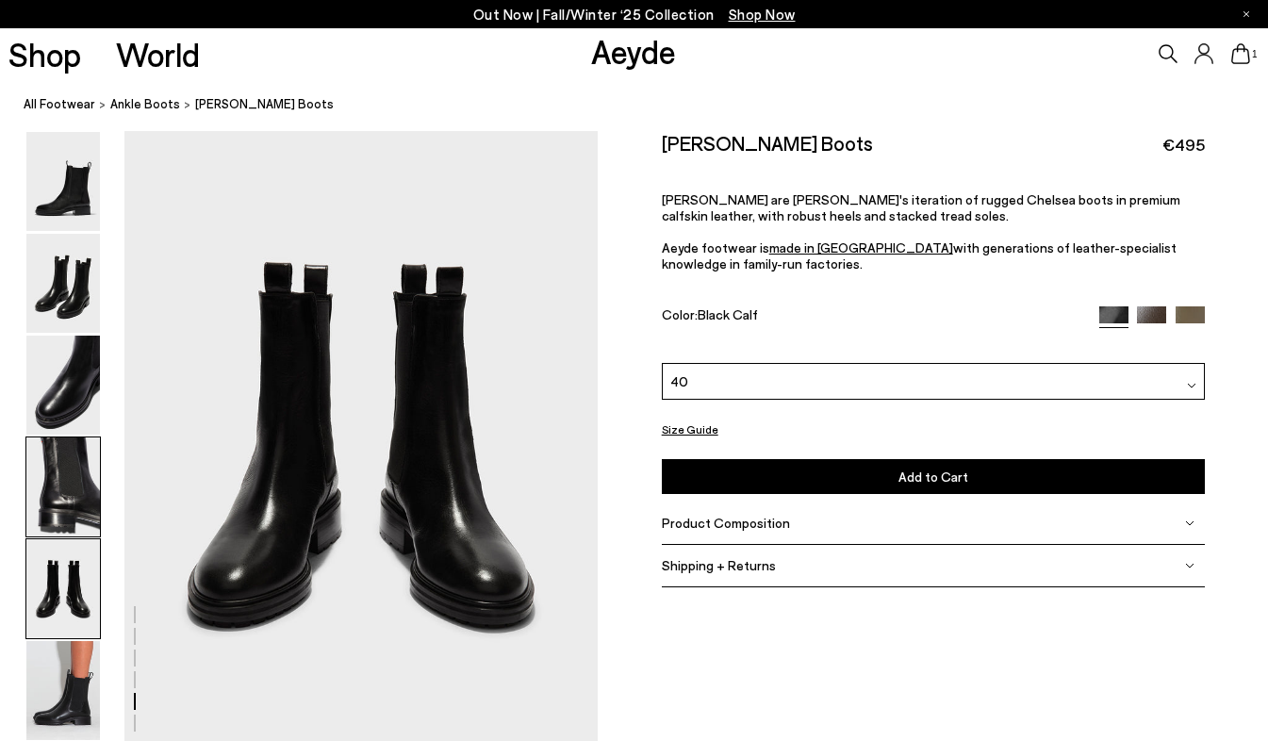
click at [58, 509] on img at bounding box center [63, 486] width 74 height 99
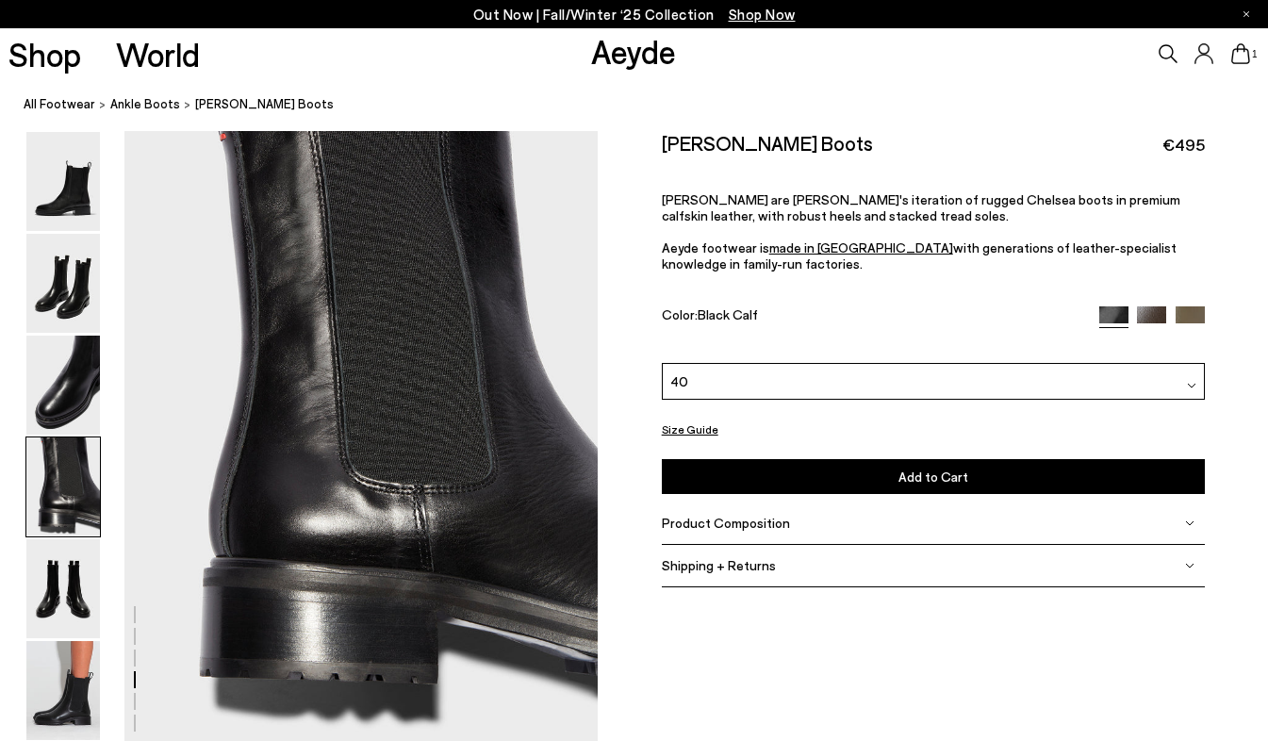
scroll to position [1905, 0]
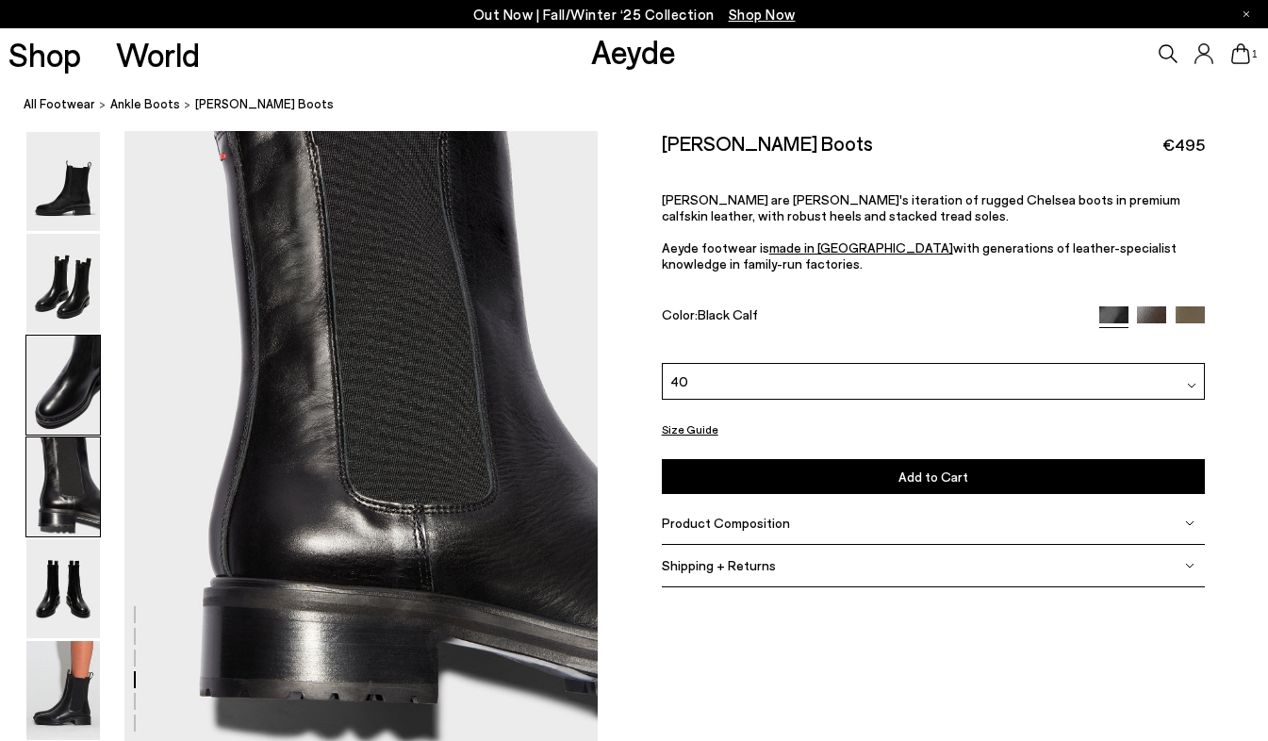
click at [61, 411] on img at bounding box center [63, 385] width 74 height 99
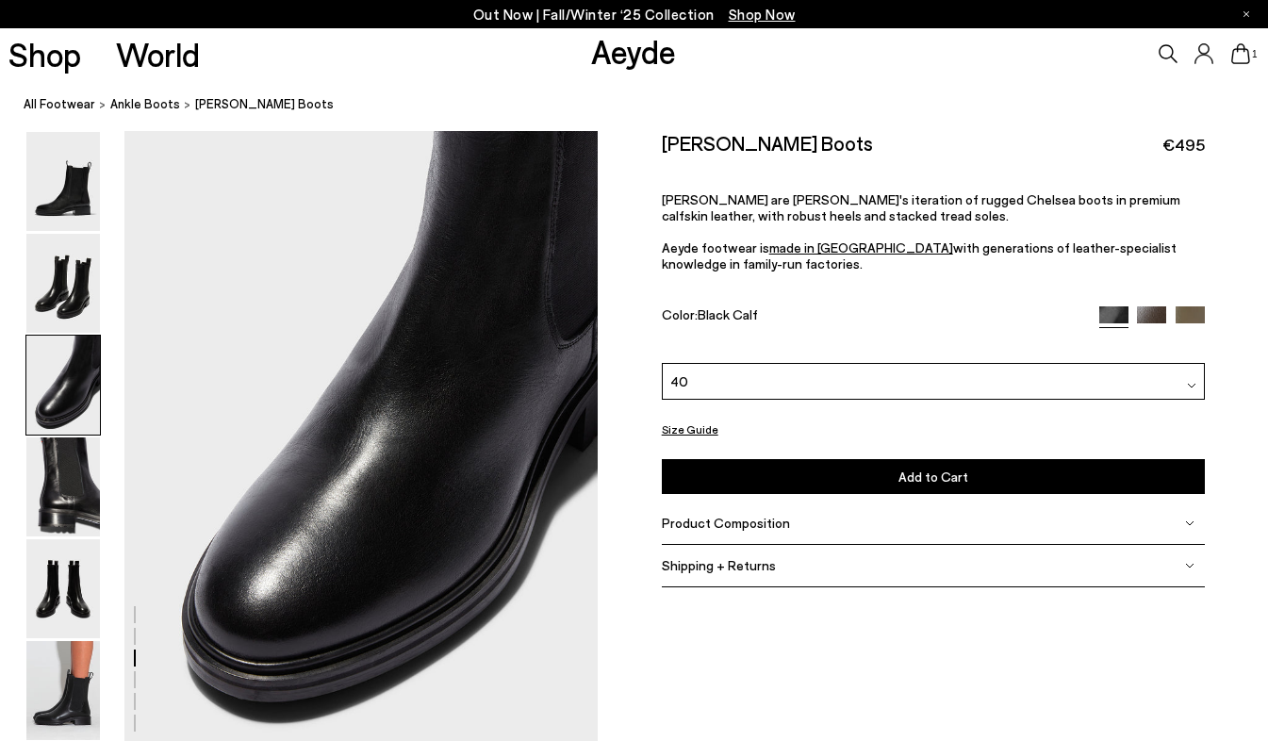
scroll to position [1271, 0]
click at [1191, 312] on img at bounding box center [1190, 320] width 29 height 29
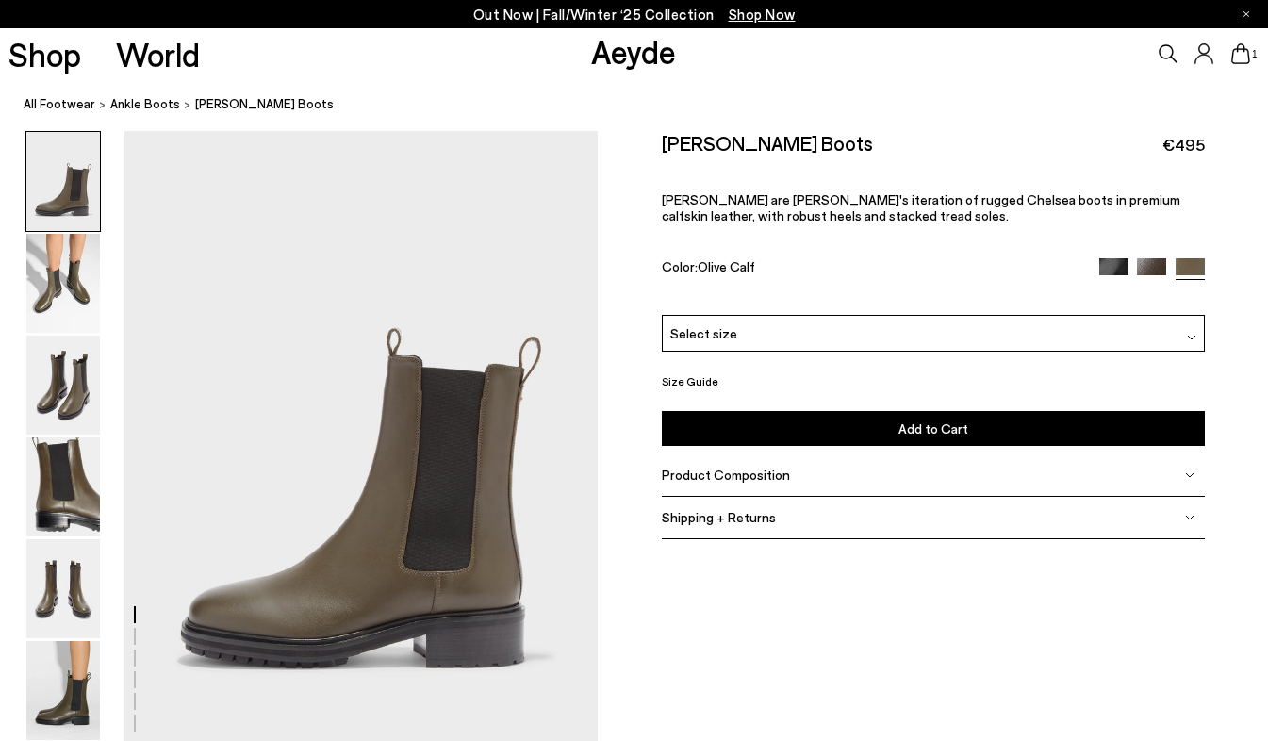
click at [1095, 327] on div "Select size" at bounding box center [933, 333] width 543 height 37
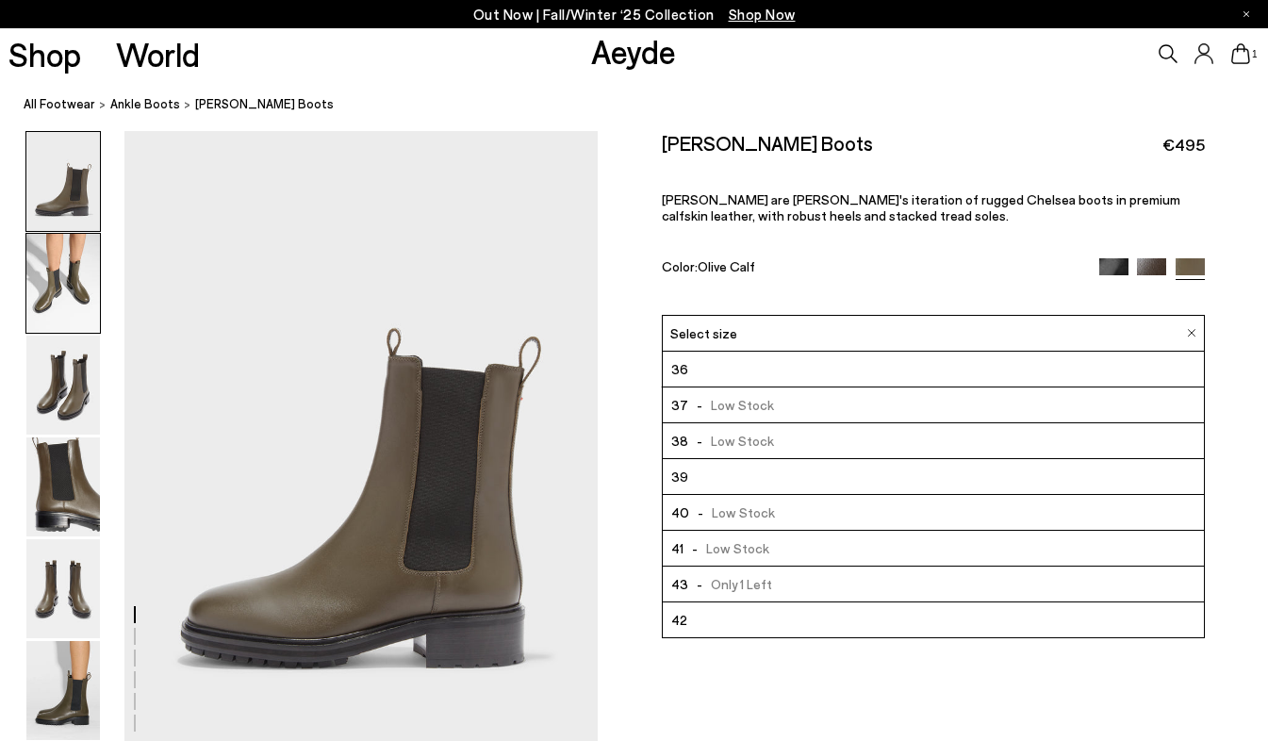
click at [72, 283] on img at bounding box center [63, 283] width 74 height 99
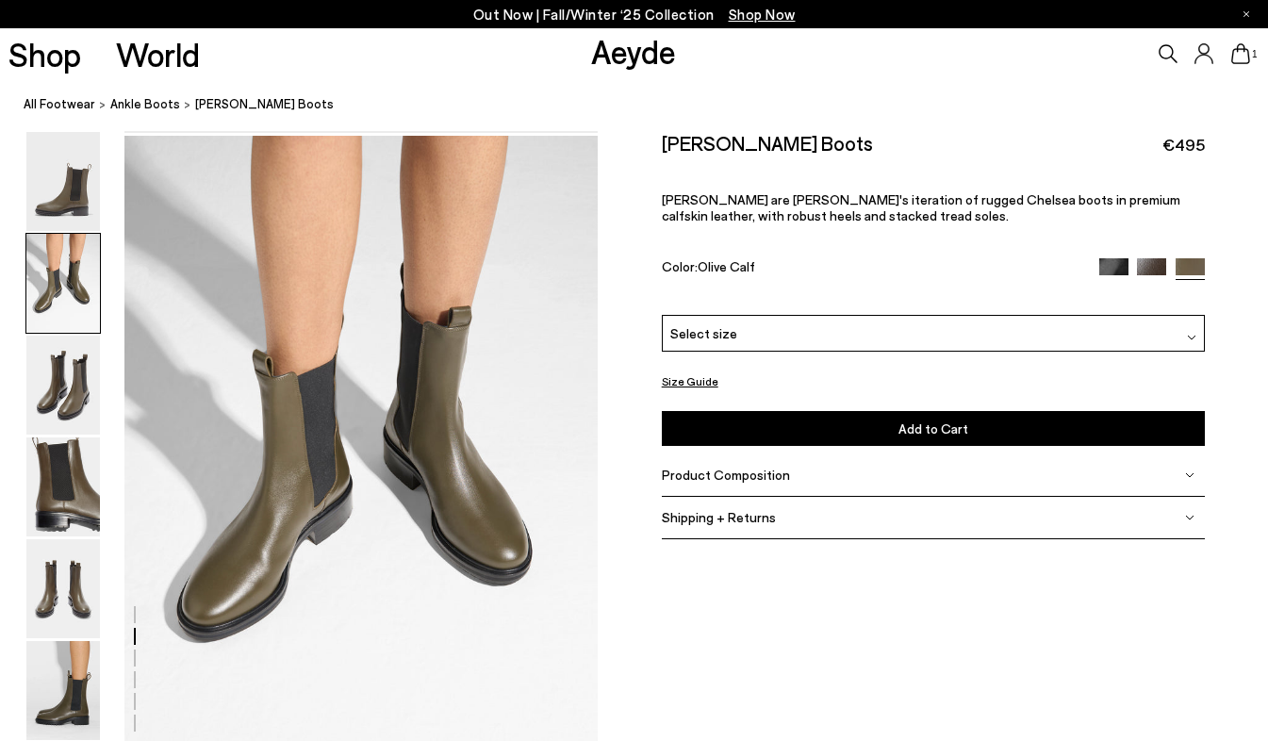
scroll to position [636, 0]
